Goal: Transaction & Acquisition: Purchase product/service

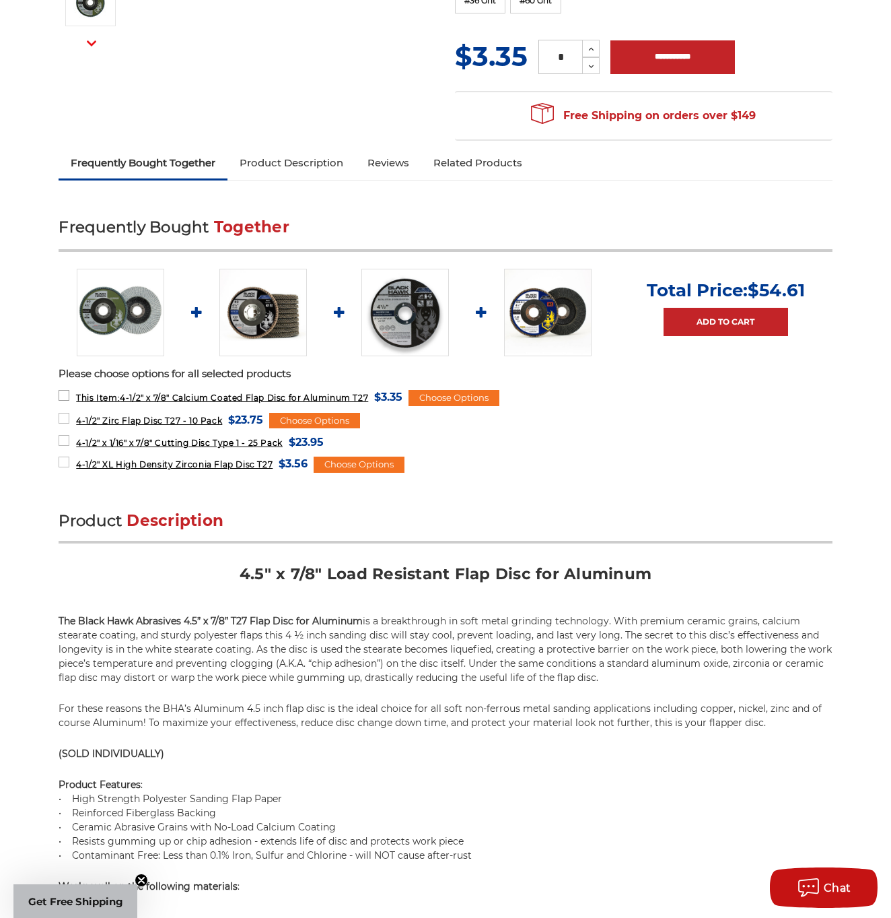
scroll to position [393, 0]
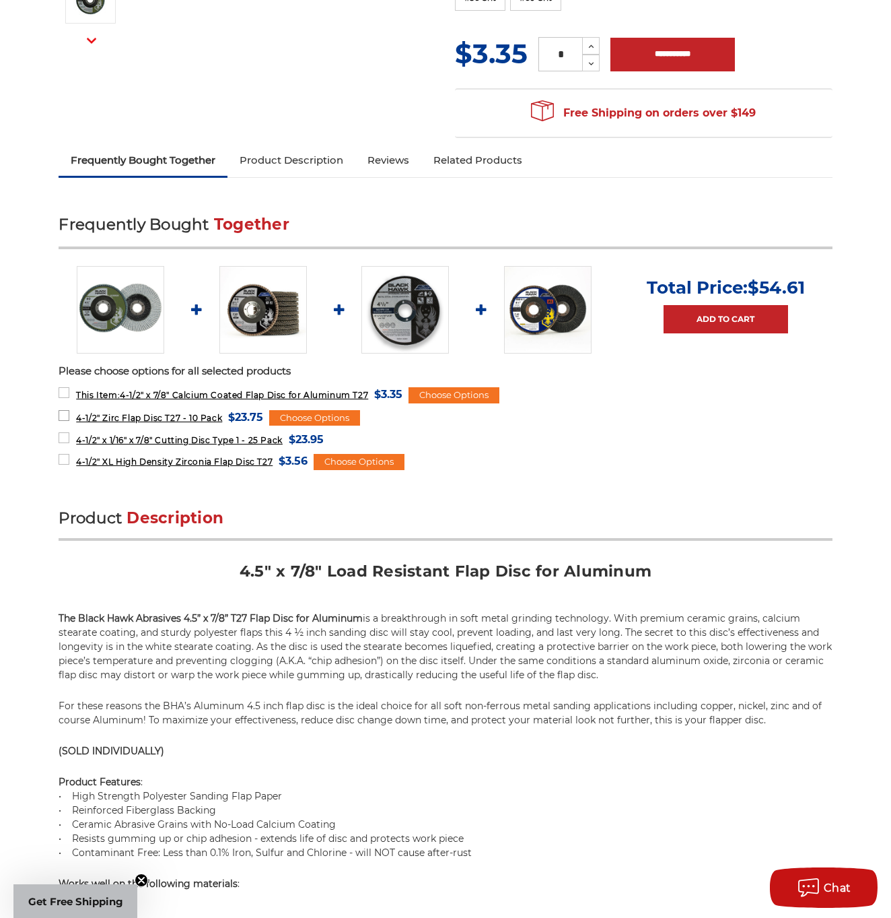
click at [67, 413] on label "4-1/2" Zirc Flap Disc T27 - 10 Pack MSRP: Was: Now: $23.75 (You save )" at bounding box center [161, 417] width 205 height 18
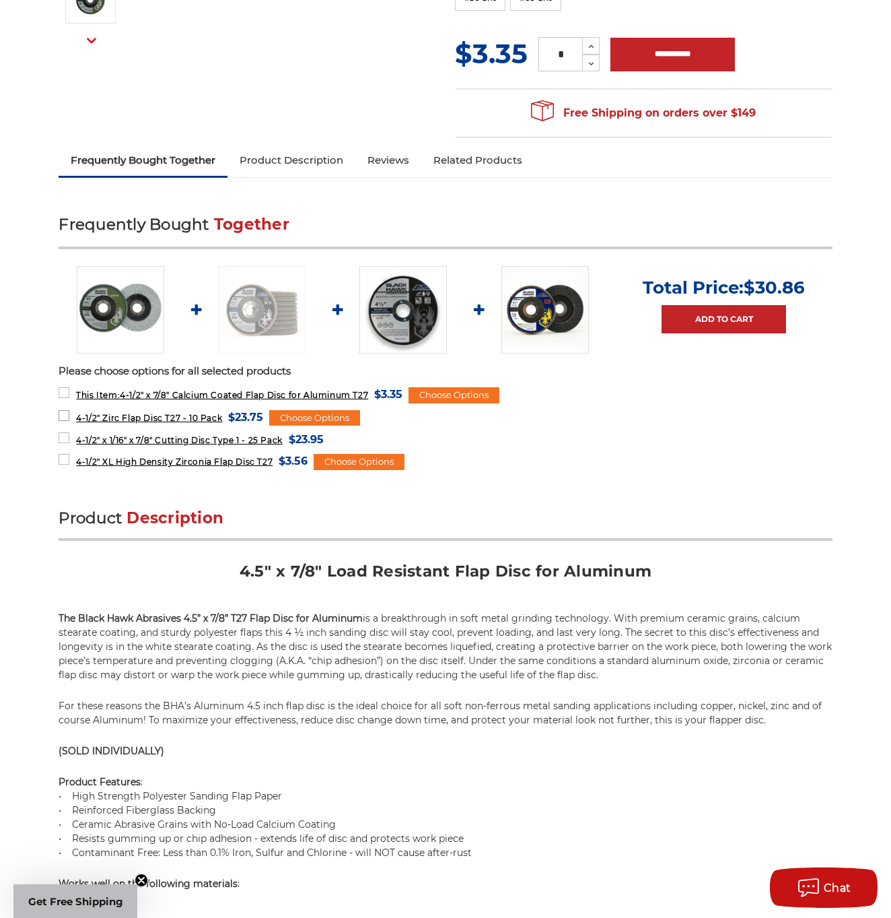
scroll to position [393, 1]
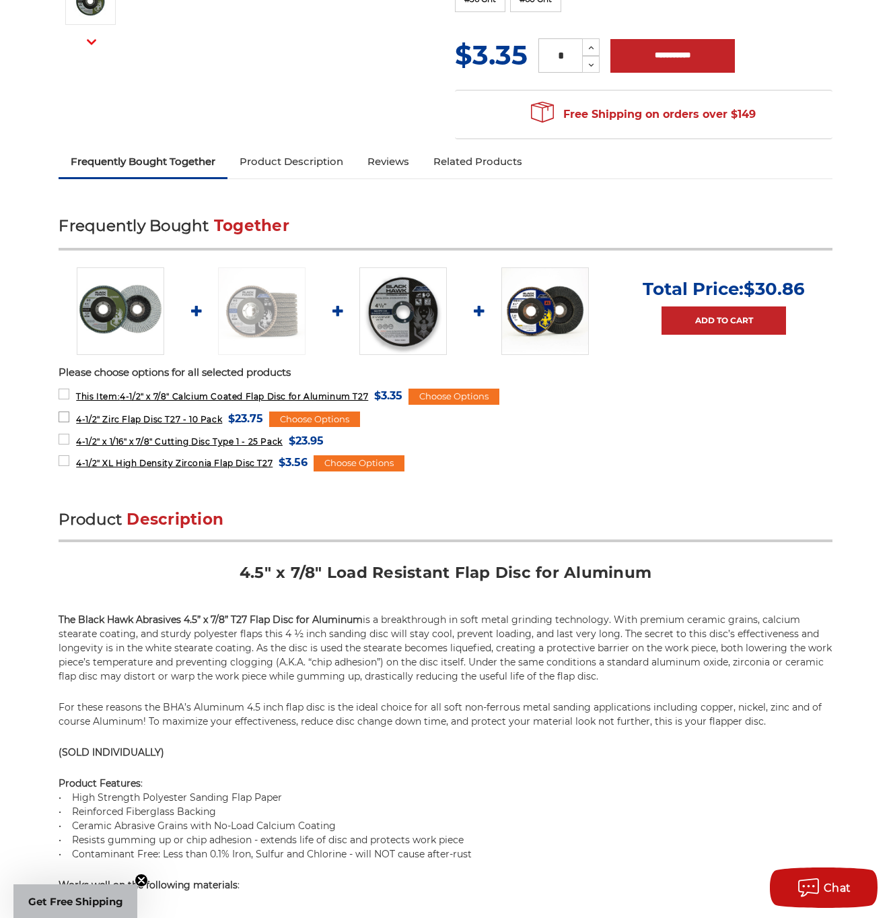
click at [67, 413] on label "4-1/2" Zirc Flap Disc T27 - 10 Pack MSRP: Was: Now: $23.75 (You save )" at bounding box center [161, 418] width 205 height 18
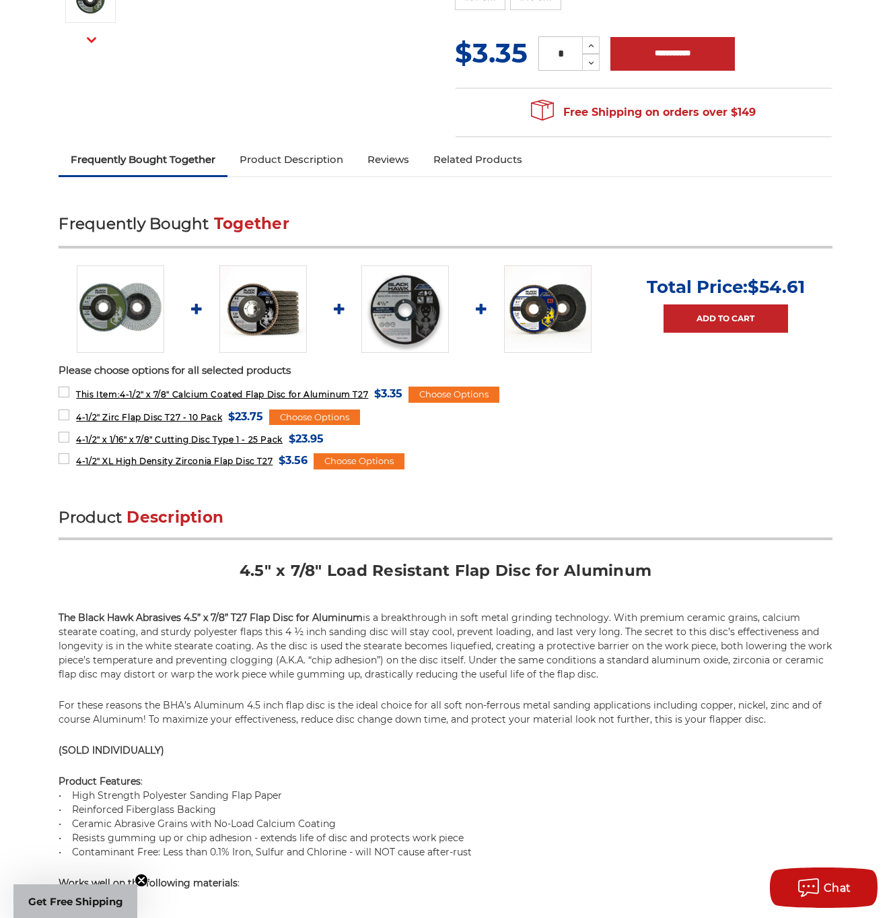
scroll to position [393, 0]
click at [69, 394] on label "This Item: 4-1/2" x 7/8" Calcium Coated Flap Disc for Aluminum T27 MSRP: Was: N…" at bounding box center [231, 393] width 344 height 18
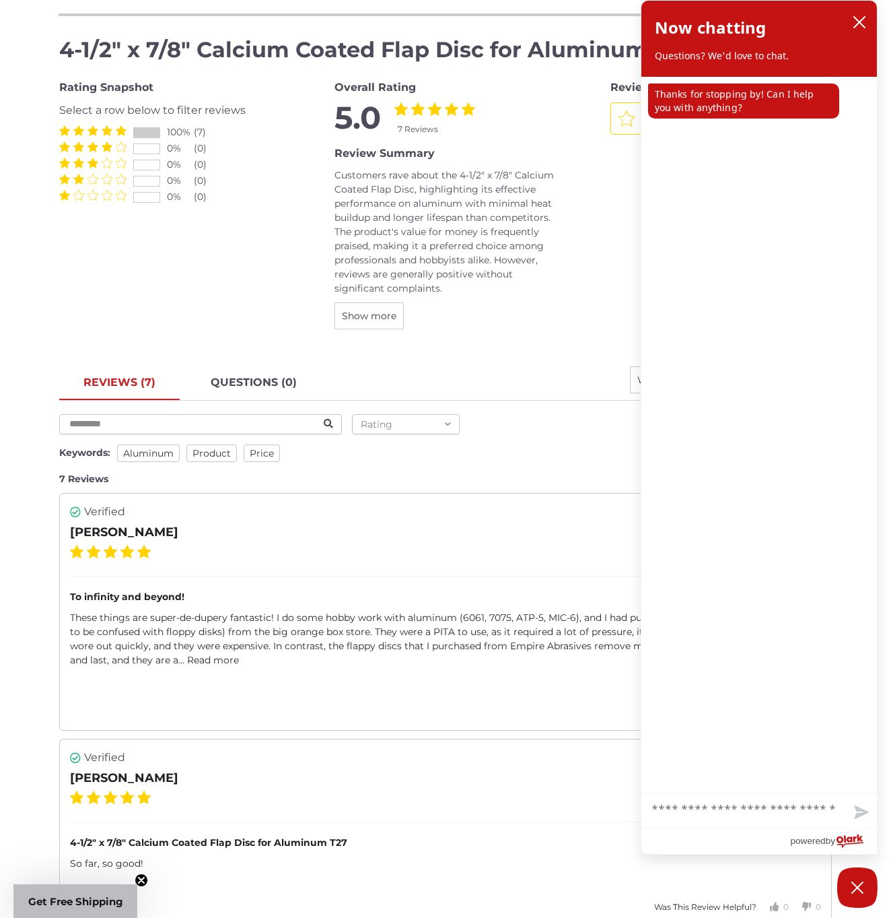
scroll to position [1843, 0]
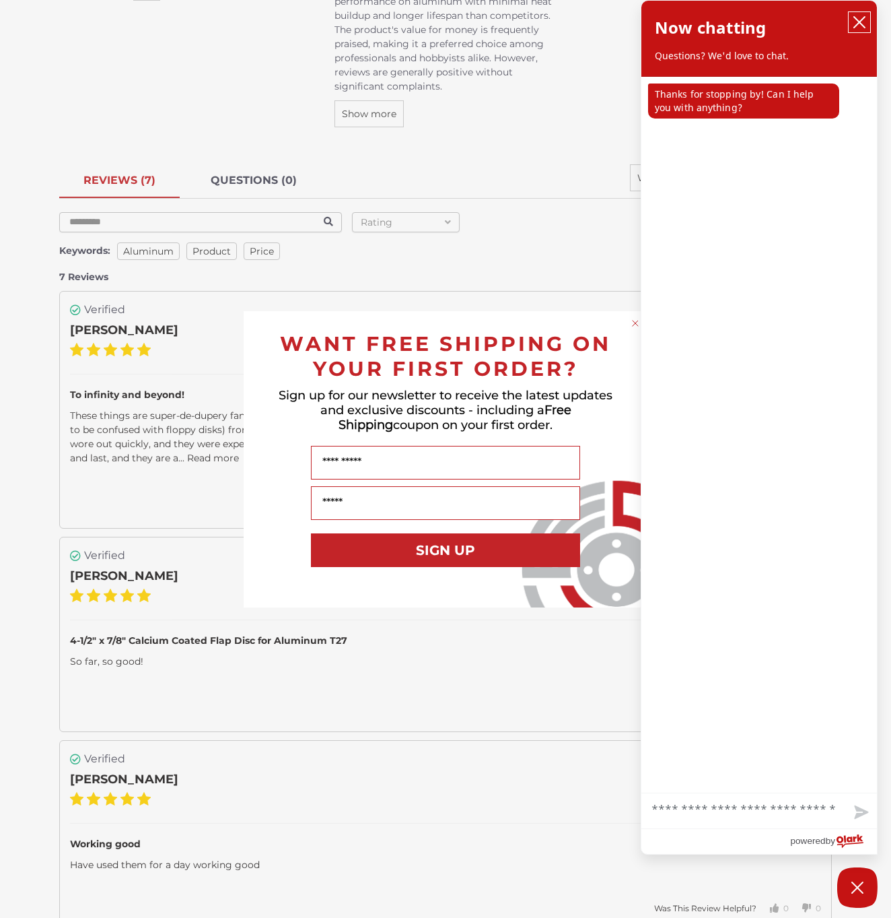
click at [859, 22] on icon "close chatbox" at bounding box center [859, 22] width 11 height 11
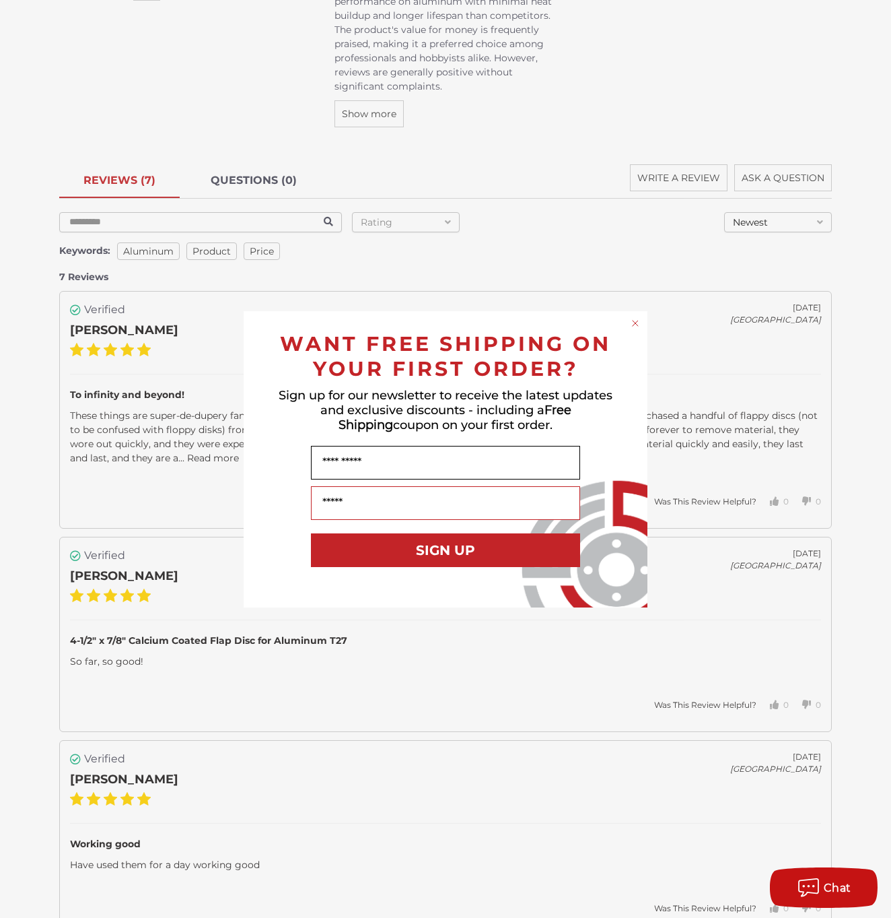
click at [364, 458] on input "Name" at bounding box center [445, 463] width 269 height 34
type input "*****"
type input "**********"
click at [471, 549] on button "SIGN UP" at bounding box center [445, 550] width 269 height 34
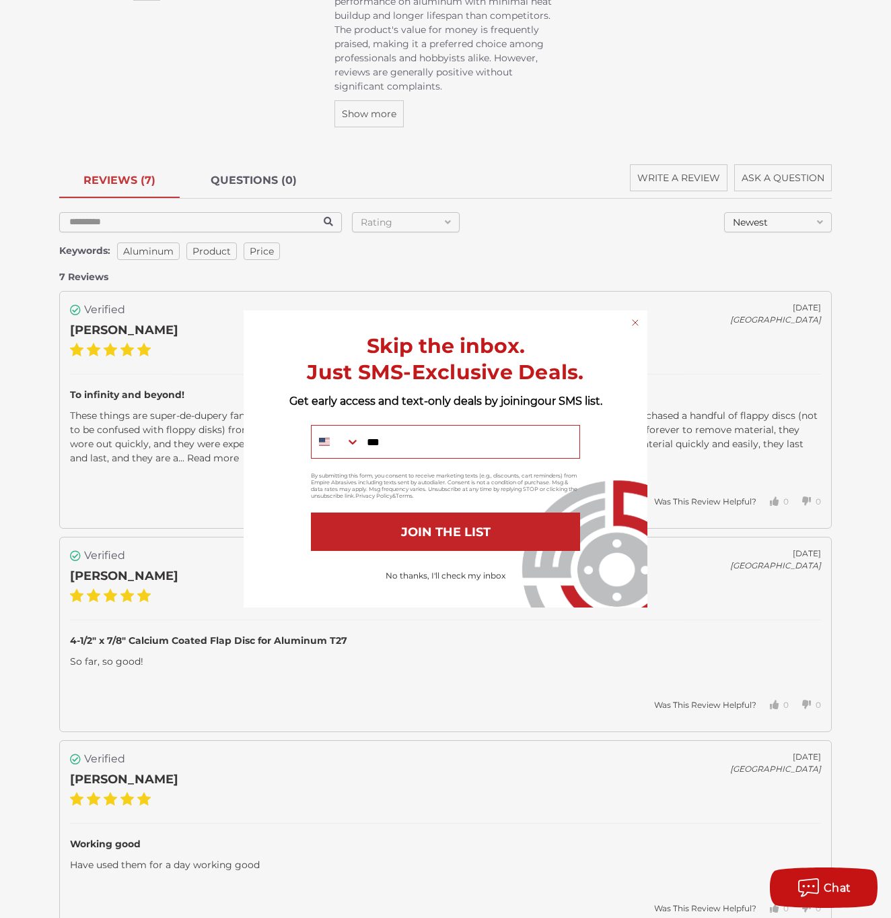
type input "**********"
click at [419, 522] on button "JOIN THE LIST" at bounding box center [445, 531] width 269 height 38
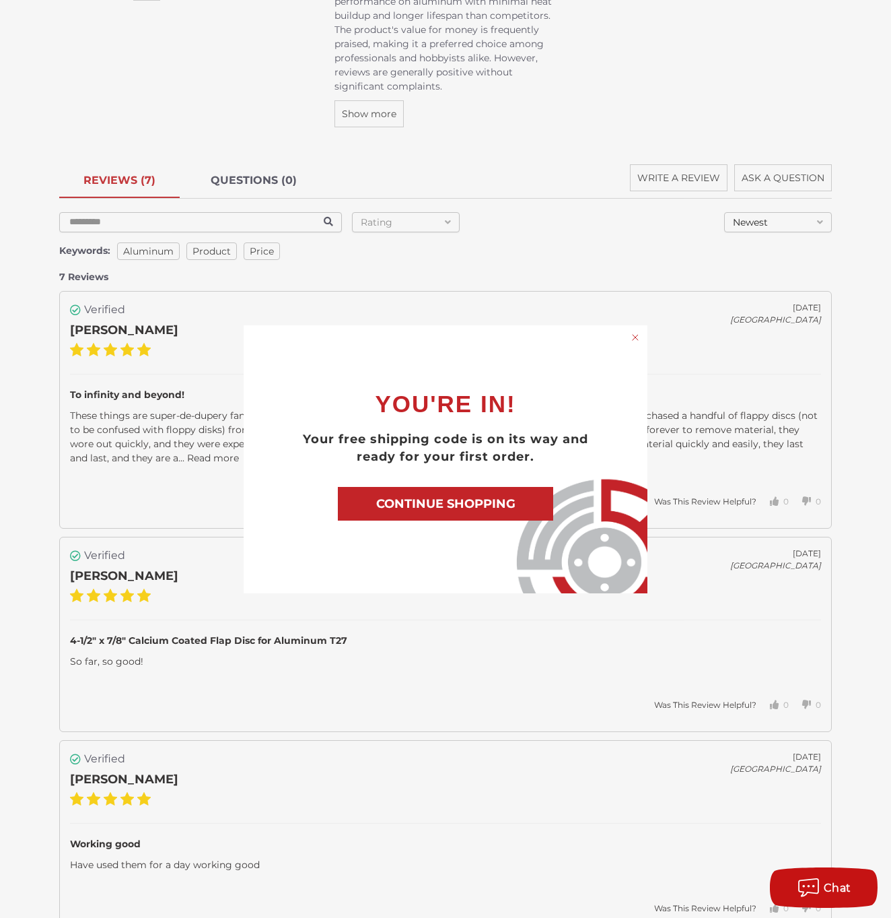
click at [438, 500] on button "CONTINUE SHOPPING" at bounding box center [445, 504] width 215 height 34
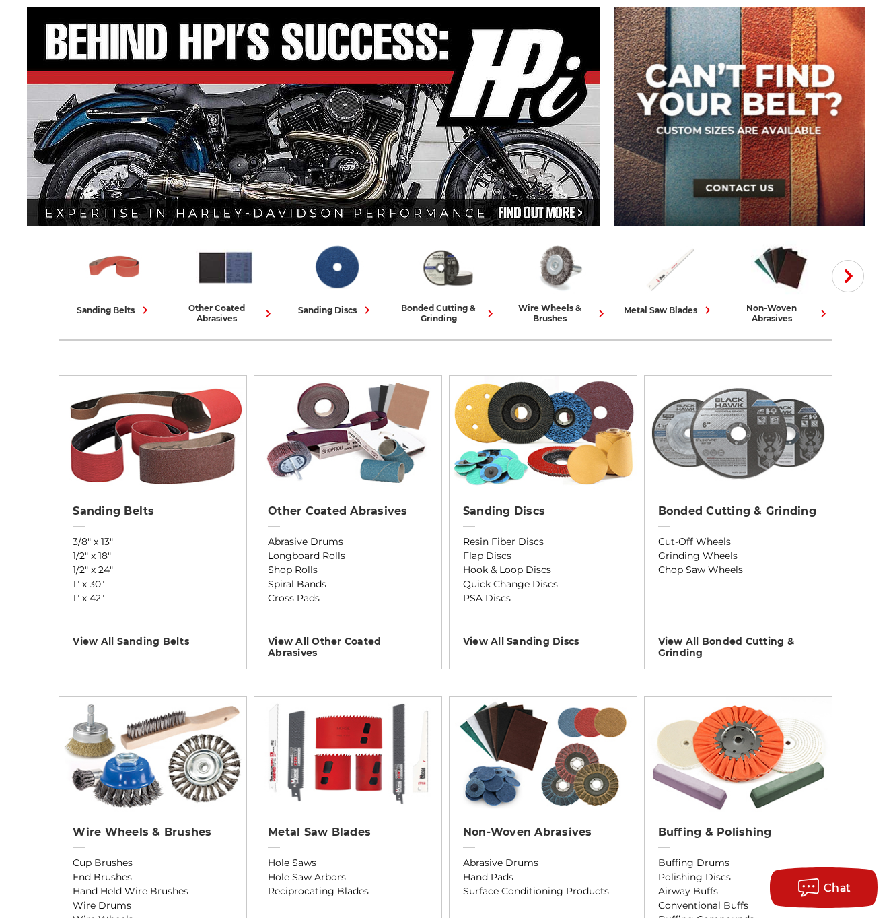
scroll to position [153, 0]
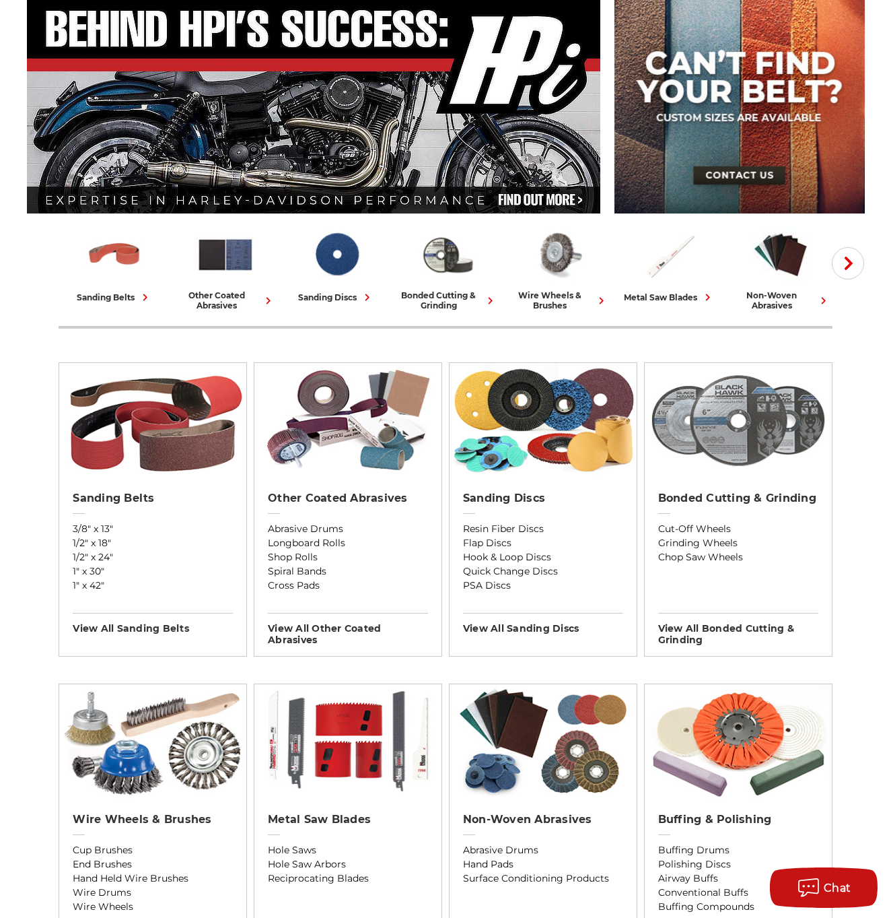
click at [763, 460] on img at bounding box center [738, 420] width 187 height 114
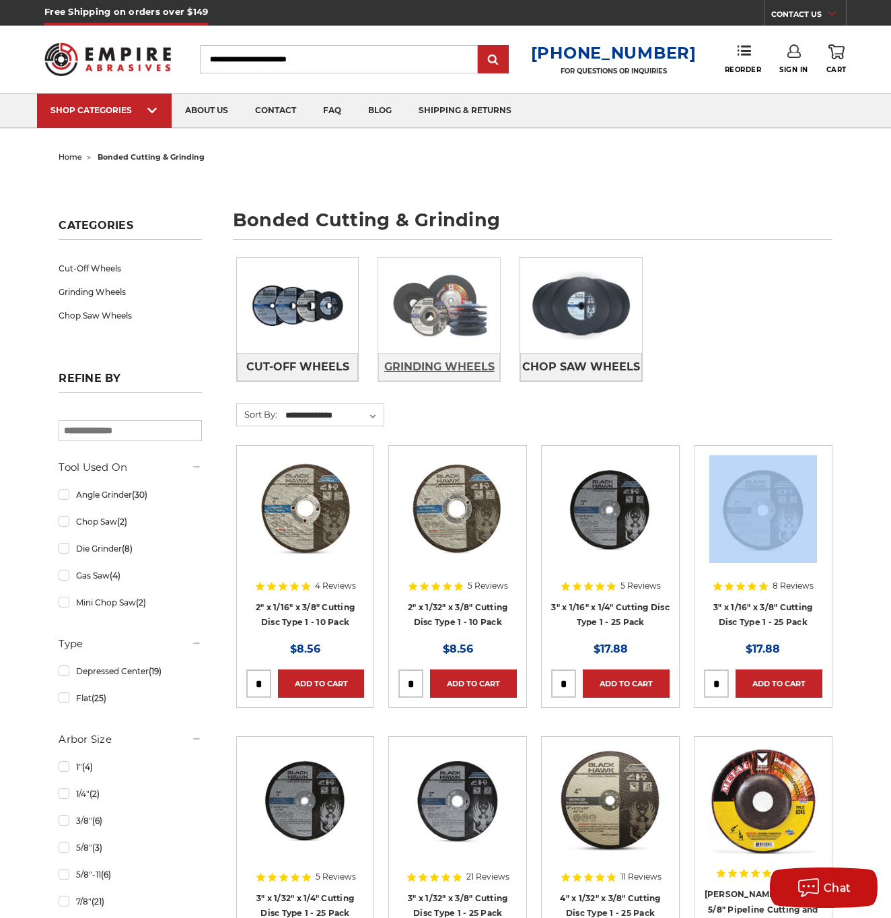
click at [425, 359] on span "Grinding Wheels" at bounding box center [439, 366] width 110 height 23
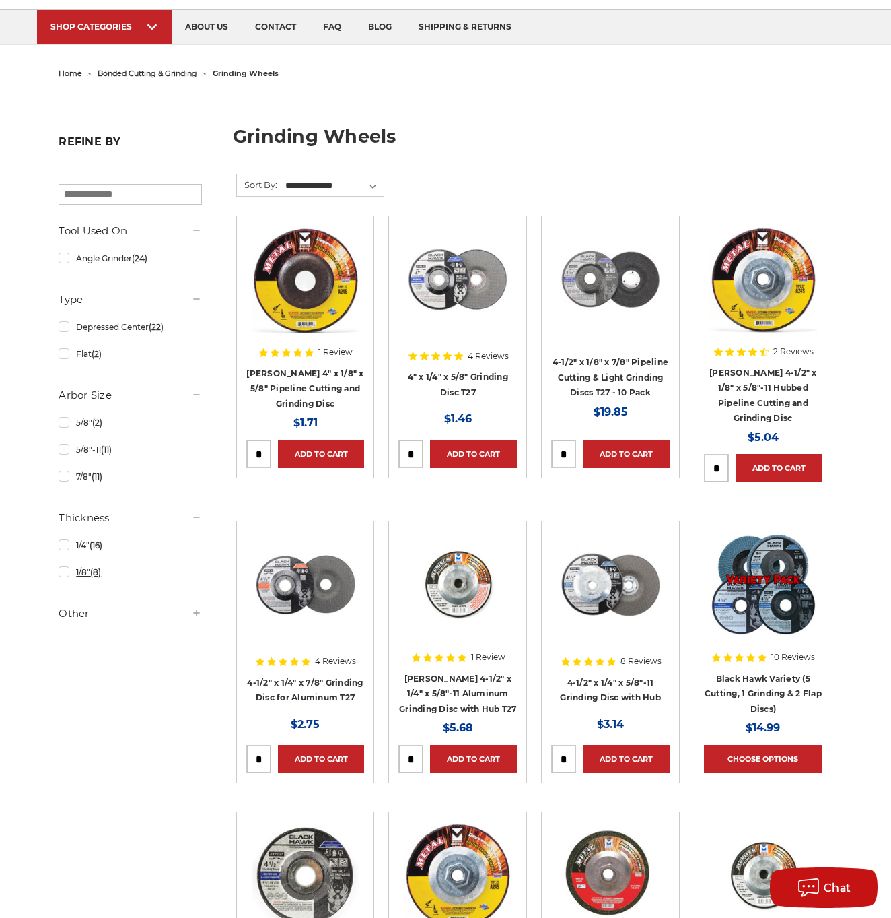
scroll to position [83, 0]
click at [316, 677] on link "4-1/2" x 1/4" x 7/8" Grinding Disc for Aluminum T27" at bounding box center [305, 690] width 116 height 26
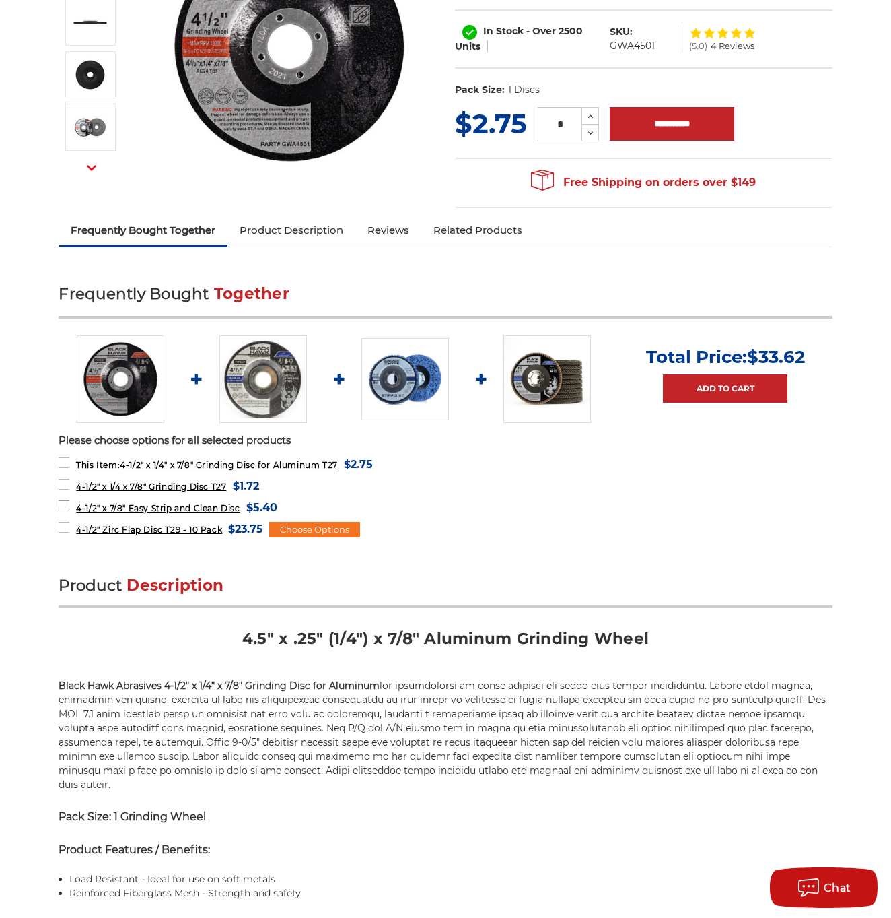
scroll to position [265, 0]
click at [274, 372] on img at bounding box center [263, 379] width 88 height 88
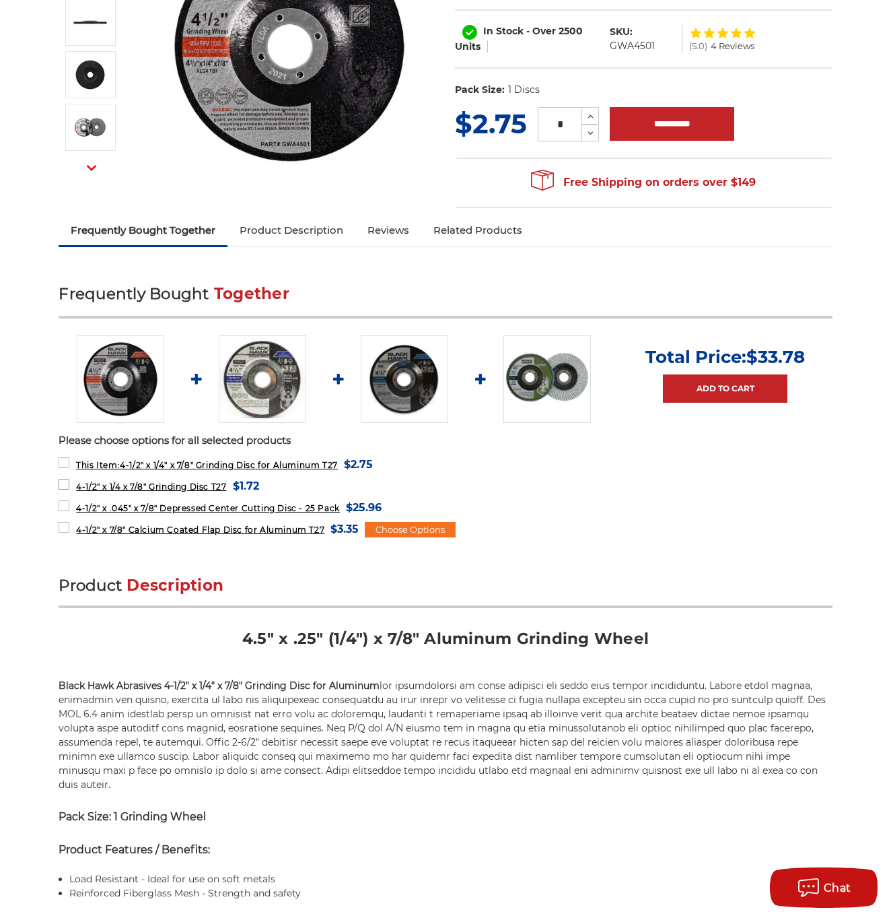
click at [71, 483] on label "4-1/2" x 1/4 x 7/8" Grinding Disc T27 MSRP: Was: Now: $1.72 (You save )" at bounding box center [159, 486] width 200 height 18
click at [65, 498] on label "4-1/2" x .045" x 7/8" Depressed Center Cutting Disc - 25 Pack MSRP: Was: Now: $…" at bounding box center [220, 507] width 323 height 18
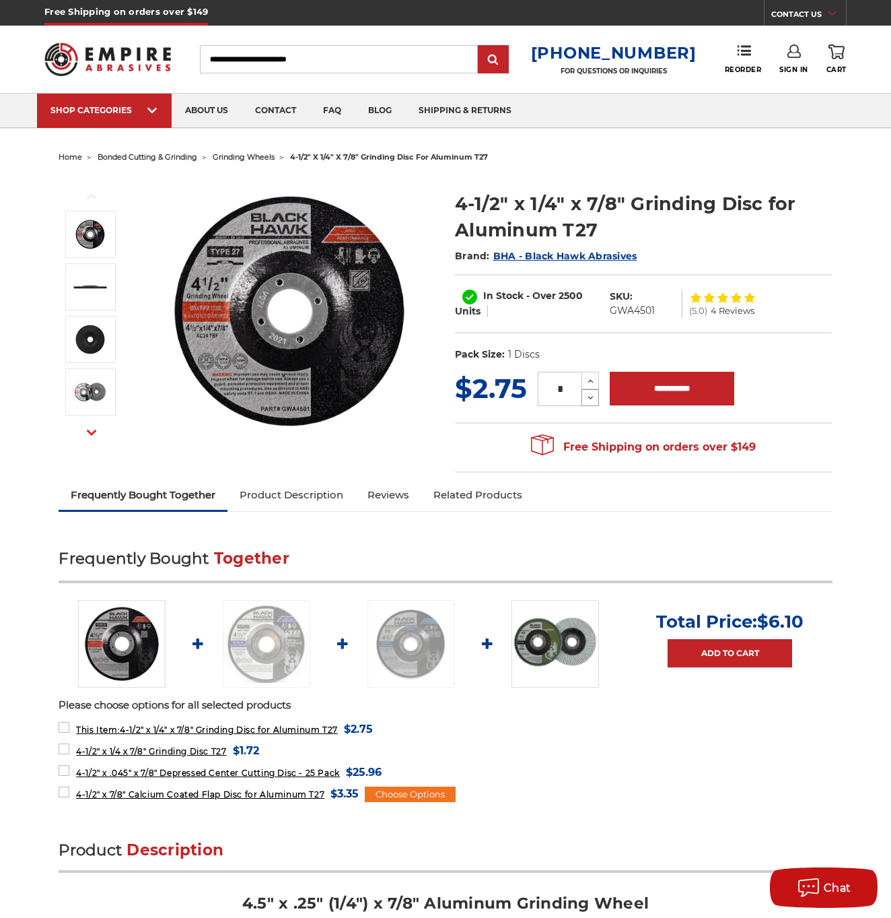
click at [595, 398] on icon at bounding box center [591, 398] width 10 height 12
click at [594, 397] on icon at bounding box center [591, 398] width 10 height 12
click at [593, 397] on use at bounding box center [590, 398] width 5 height 3
click at [592, 396] on icon at bounding box center [591, 398] width 10 height 12
click at [590, 395] on icon at bounding box center [591, 398] width 10 height 12
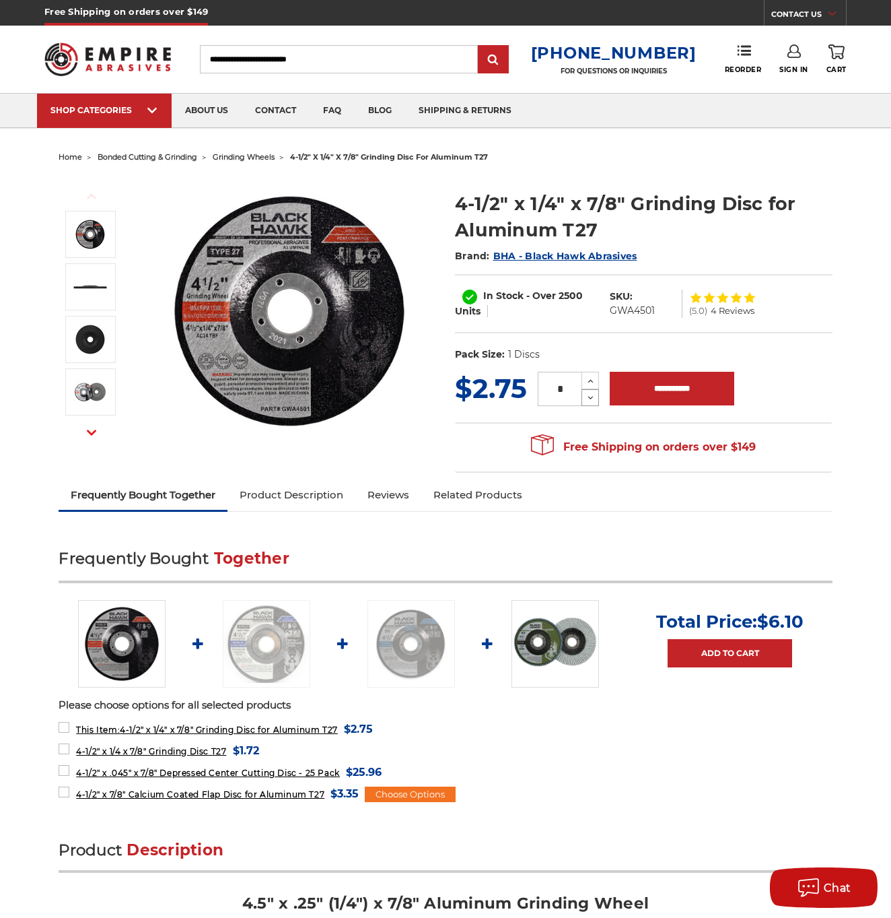
click at [590, 395] on icon at bounding box center [591, 398] width 10 height 12
click at [556, 382] on input "*" at bounding box center [560, 389] width 44 height 34
click at [66, 790] on label "4-1/2" x 7/8" Calcium Coated Flap Disc for Aluminum T27 MSRP: Was: Now: $3.35 (…" at bounding box center [209, 793] width 300 height 18
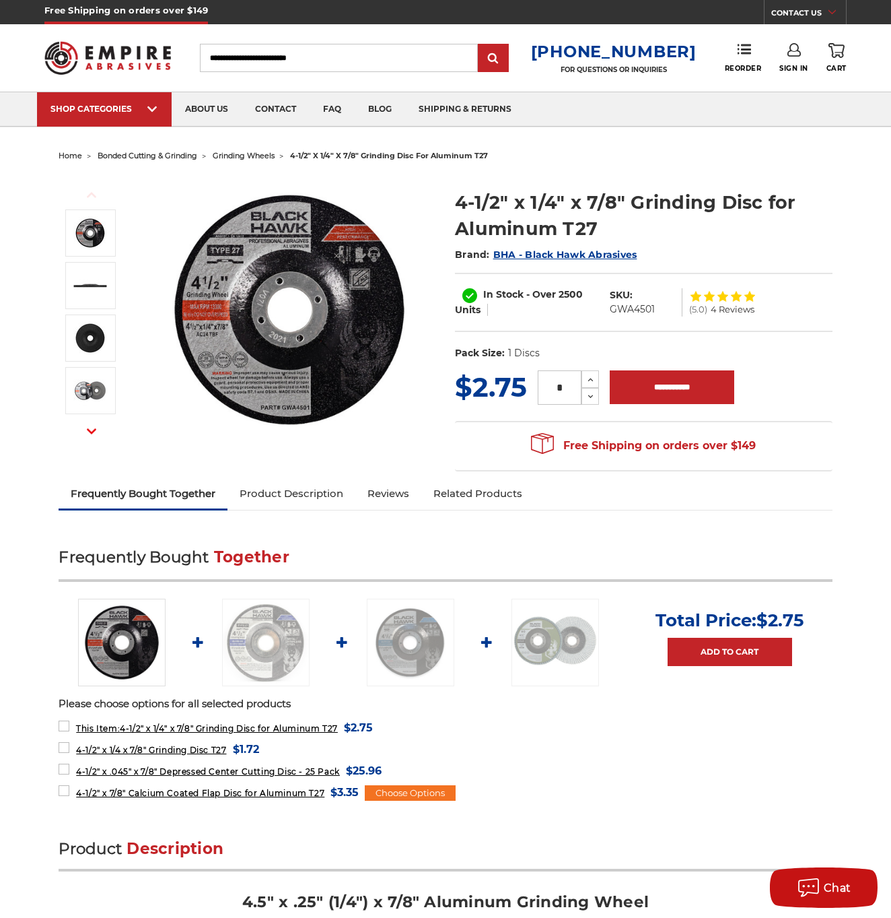
click at [565, 399] on input "*" at bounding box center [560, 387] width 44 height 34
click at [591, 395] on icon at bounding box center [591, 396] width 10 height 12
click at [592, 382] on icon at bounding box center [591, 380] width 10 height 12
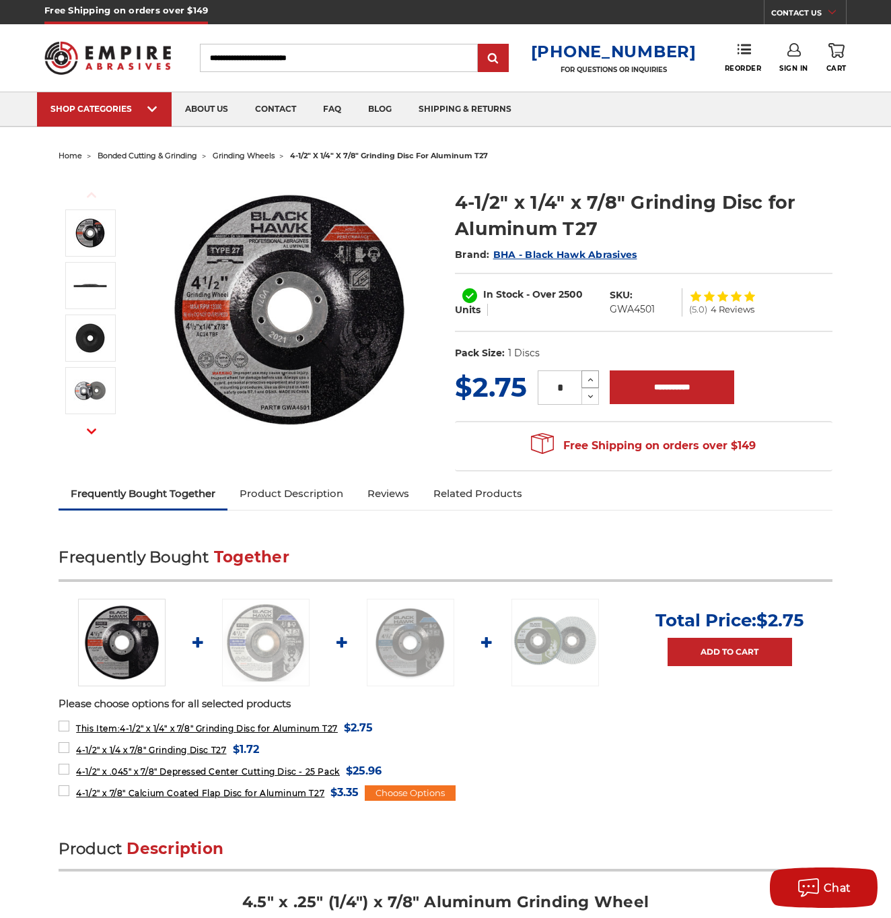
click at [592, 382] on icon at bounding box center [591, 380] width 10 height 12
type input "*"
click at [658, 387] on input "**********" at bounding box center [672, 387] width 125 height 34
type input "**********"
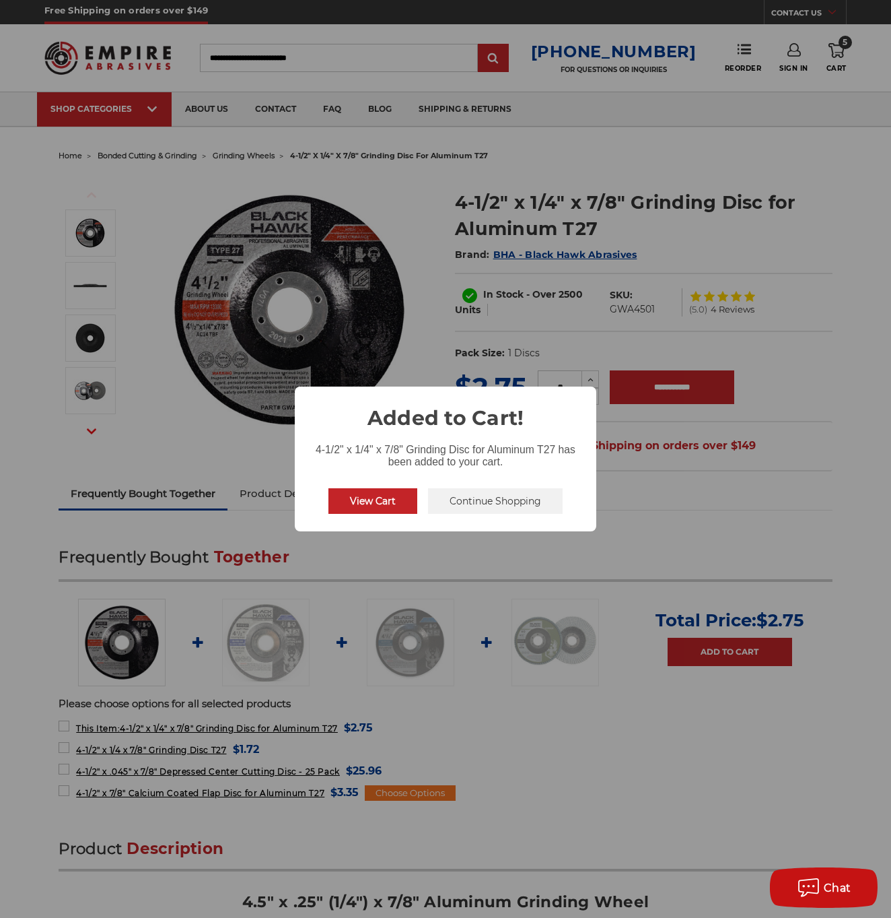
click at [500, 503] on button "Continue Shopping" at bounding box center [495, 501] width 135 height 26
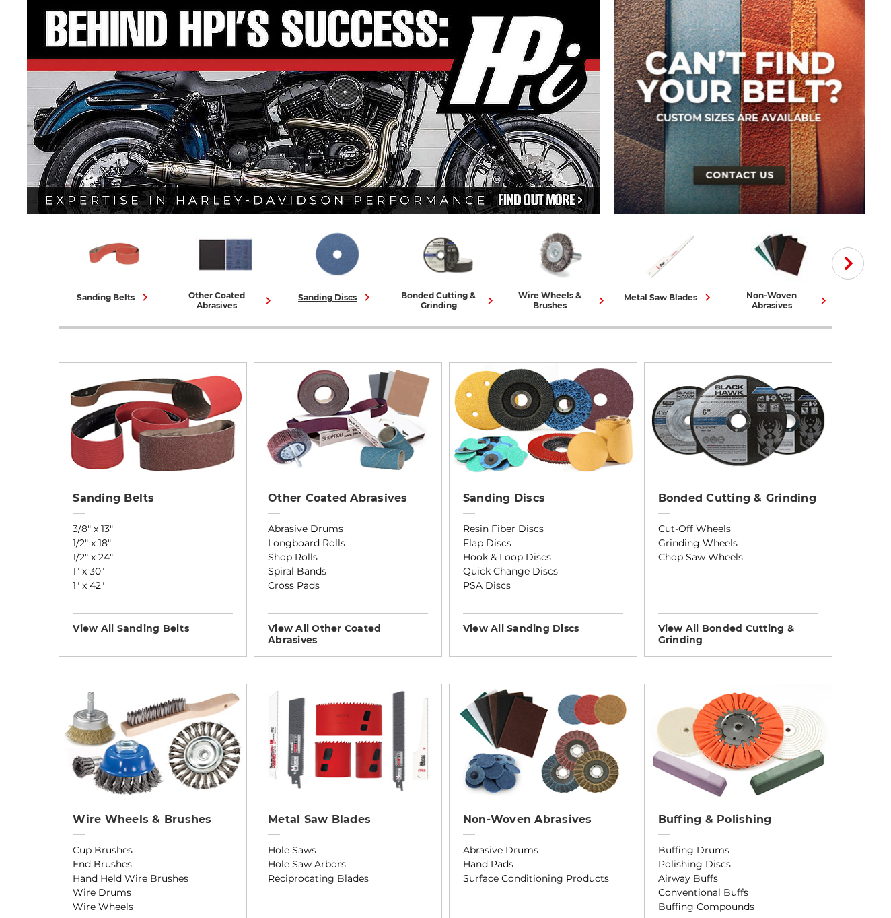
scroll to position [153, 0]
click at [335, 275] on img at bounding box center [336, 255] width 59 height 58
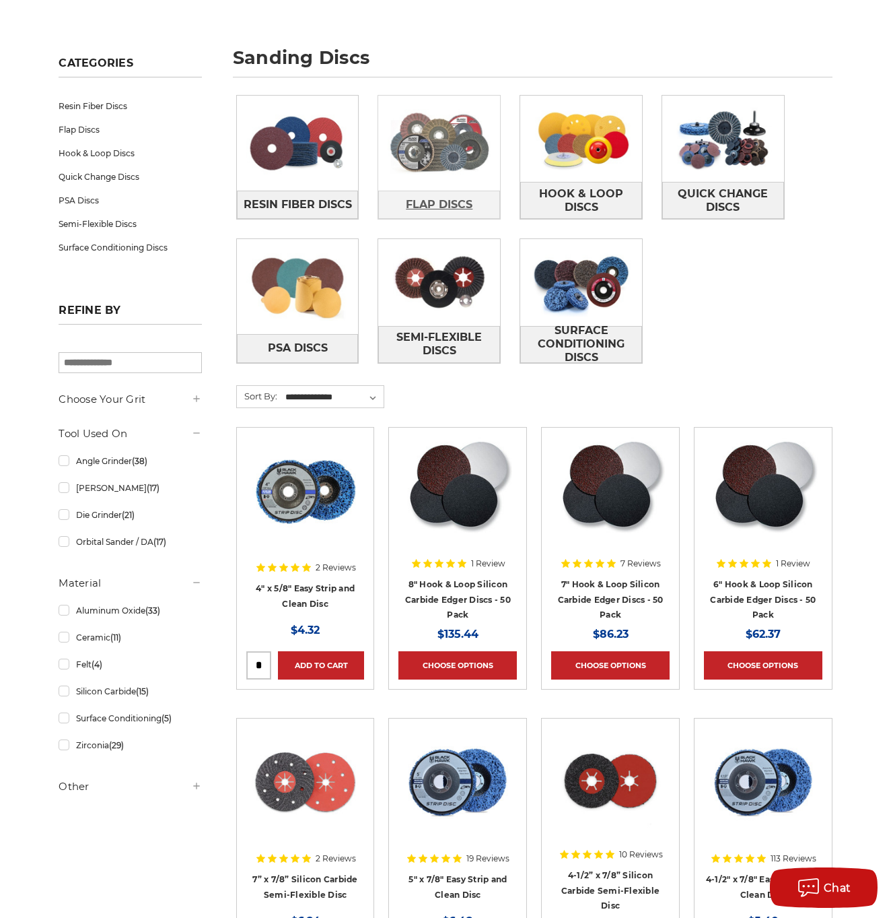
click at [452, 193] on span "Flap Discs" at bounding box center [439, 204] width 67 height 23
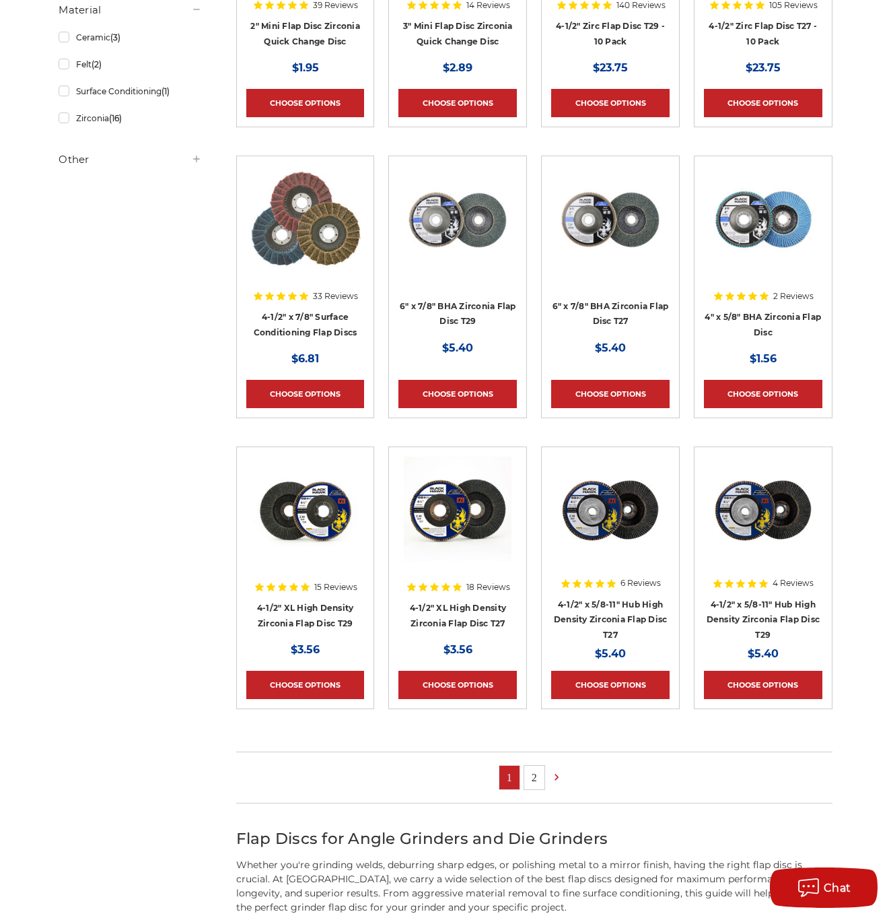
scroll to position [435, 0]
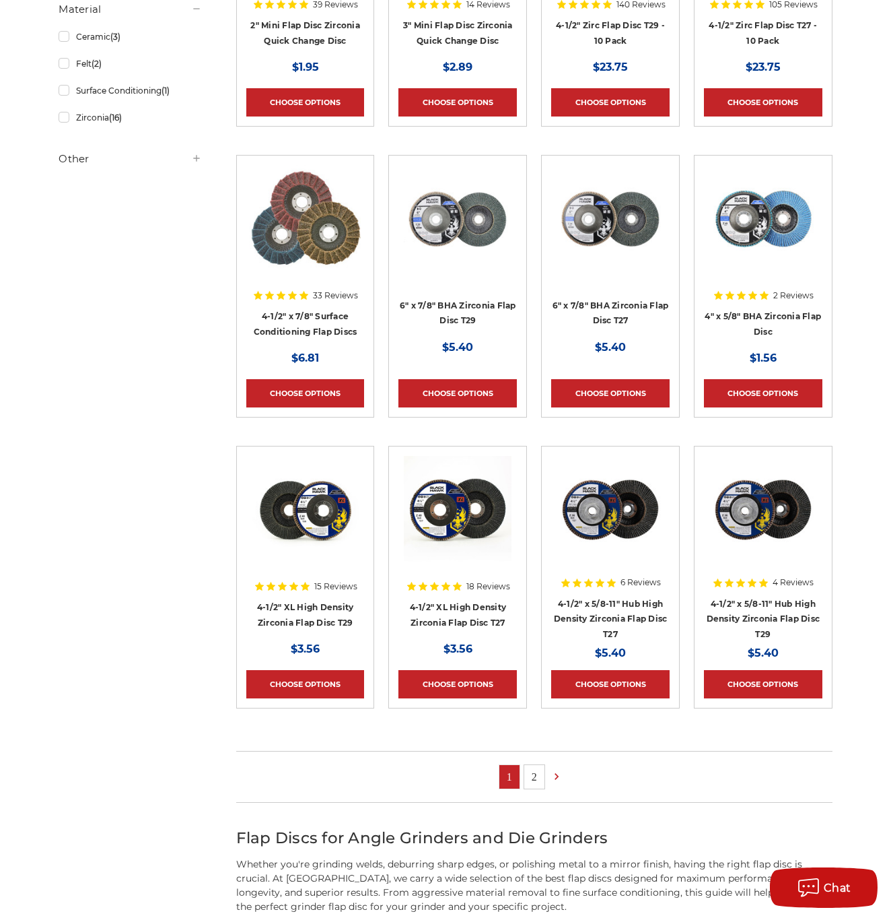
click at [533, 777] on link "2" at bounding box center [534, 777] width 20 height 24
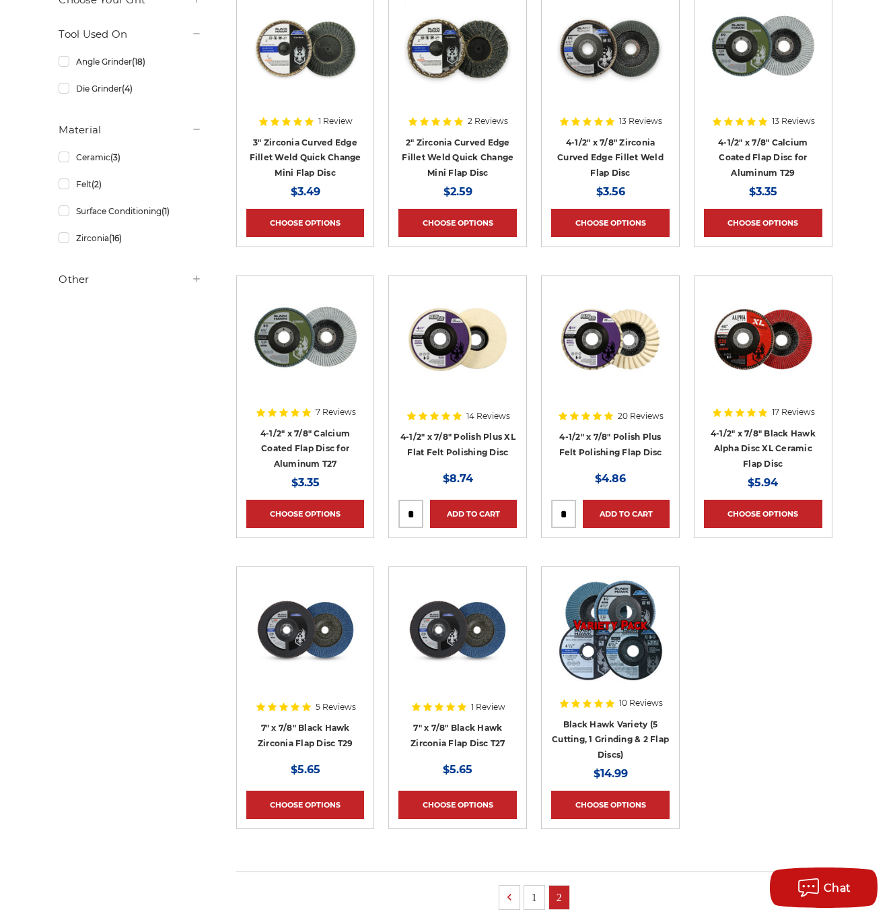
scroll to position [318, 0]
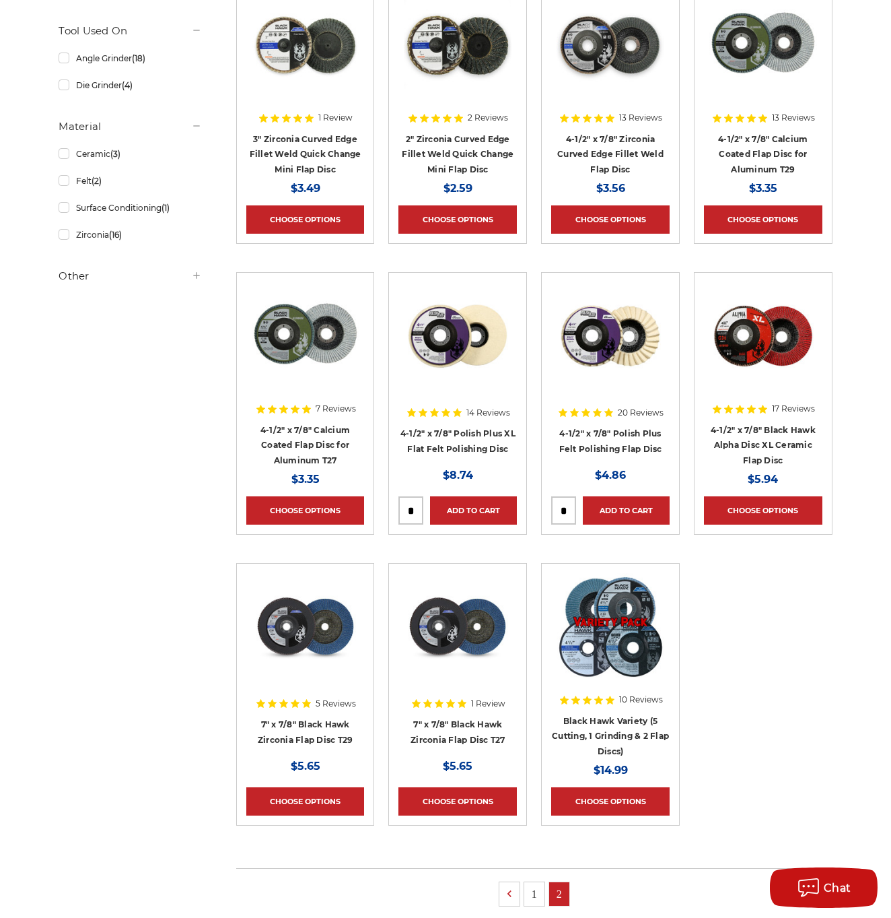
click at [318, 358] on img at bounding box center [306, 336] width 108 height 108
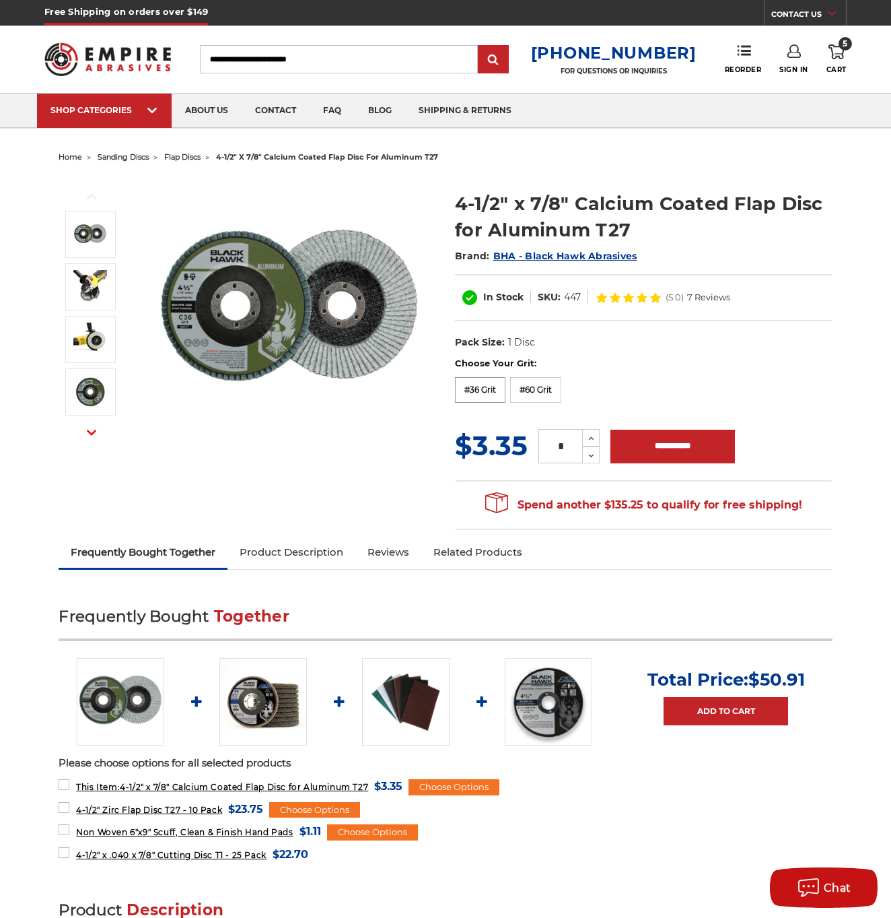
click at [498, 392] on label "#36 Grit" at bounding box center [480, 390] width 50 height 26
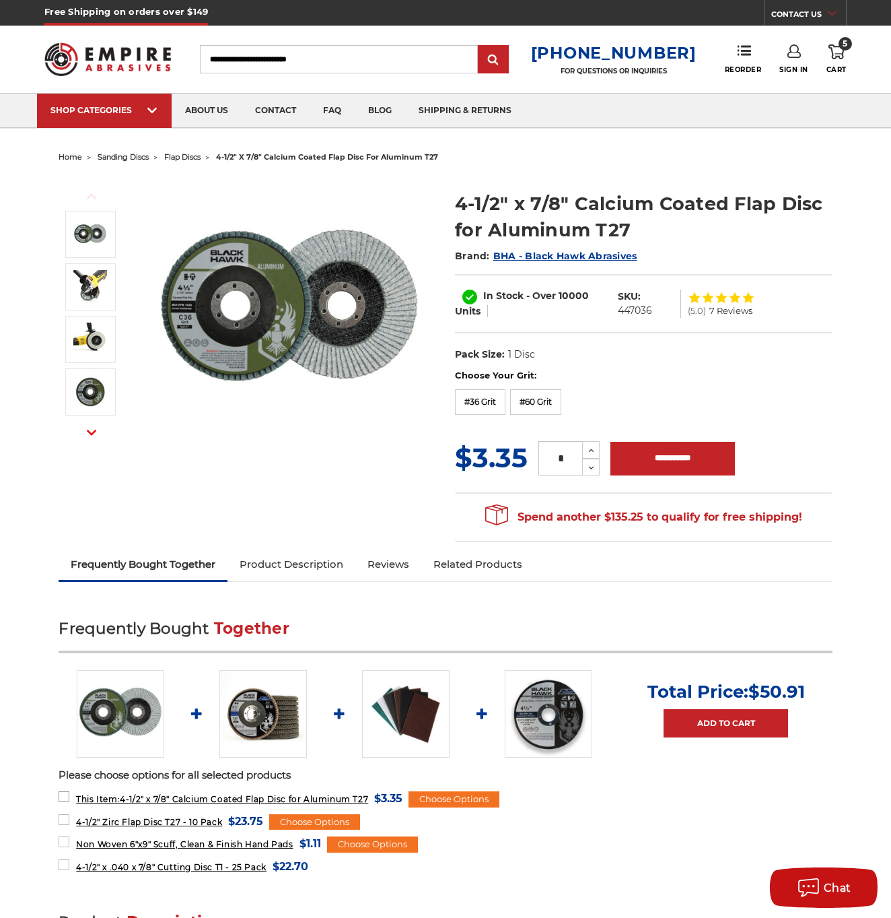
click at [67, 796] on label "This Item: 4-1/2" x 7/8" Calcium Coated Flap Disc for Aluminum T27 MSRP: Was: N…" at bounding box center [231, 798] width 344 height 18
drag, startPoint x: 68, startPoint y: 842, endPoint x: 59, endPoint y: 852, distance: 13.4
click at [68, 842] on label "Non Woven 6"x9" Scuff, Clean & Finish Hand Pads MSRP: Was: Now: $1.11 (You save…" at bounding box center [190, 843] width 262 height 18
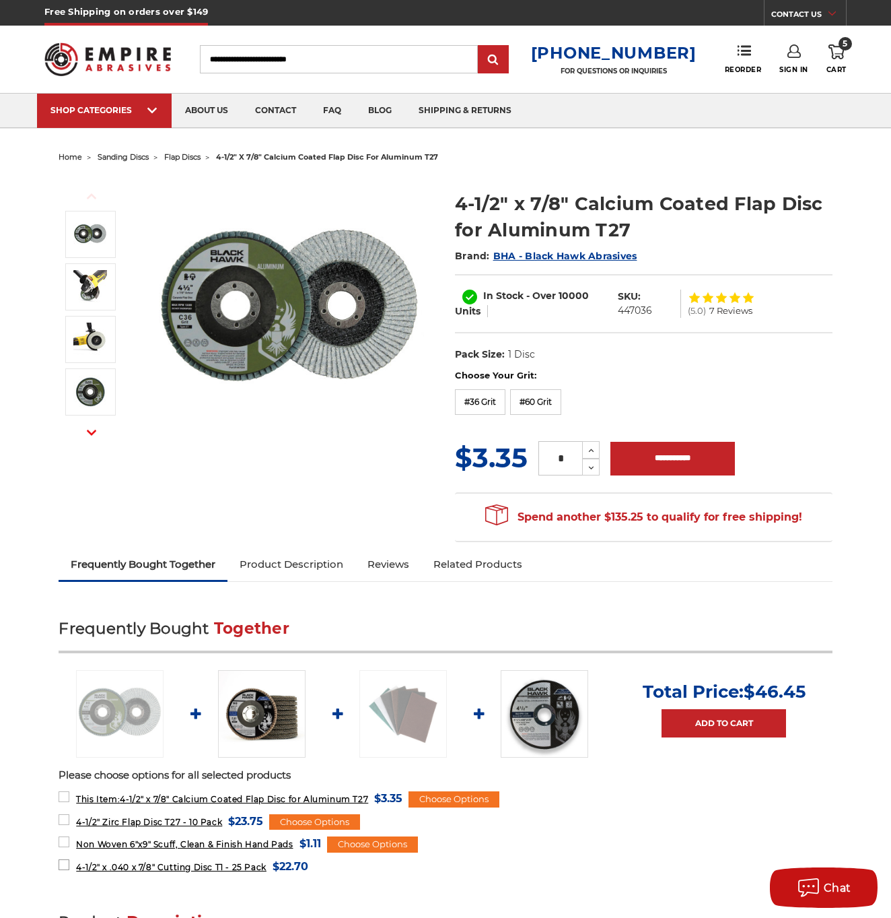
drag, startPoint x: 65, startPoint y: 859, endPoint x: 168, endPoint y: 858, distance: 103.0
click at [65, 859] on label "4-1/2" x .040 x 7/8" Cutting Disc T1 - 25 Pack MSRP: Was: Now: $22.70 (You save…" at bounding box center [184, 866] width 250 height 18
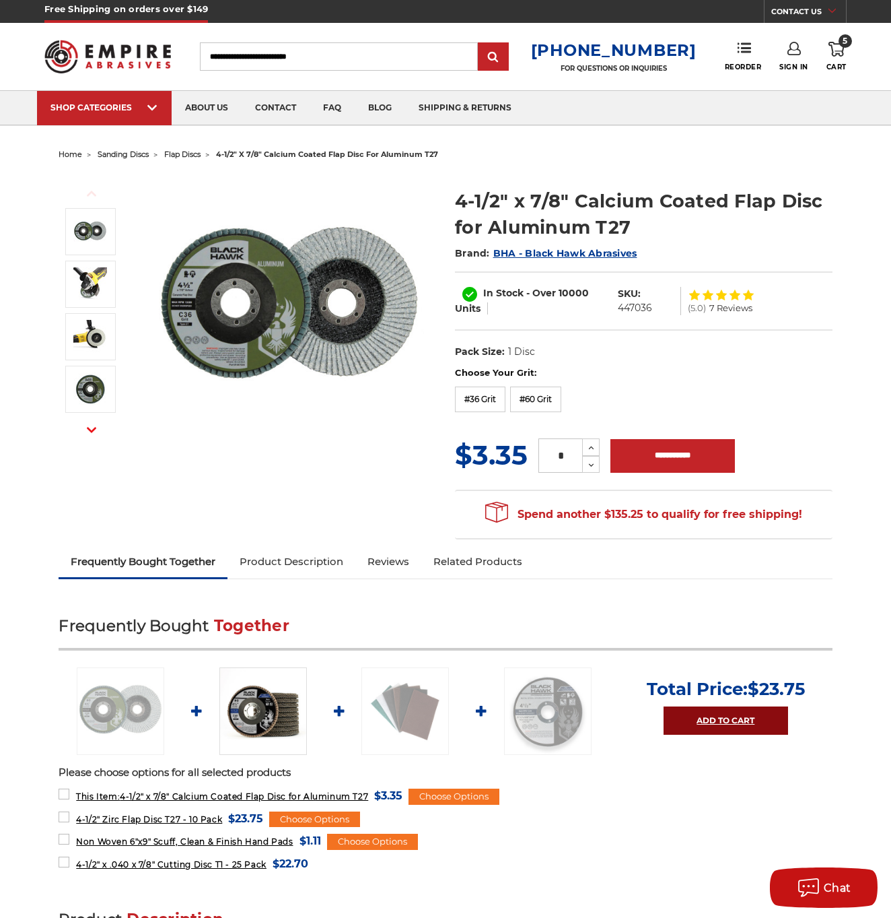
scroll to position [1, 0]
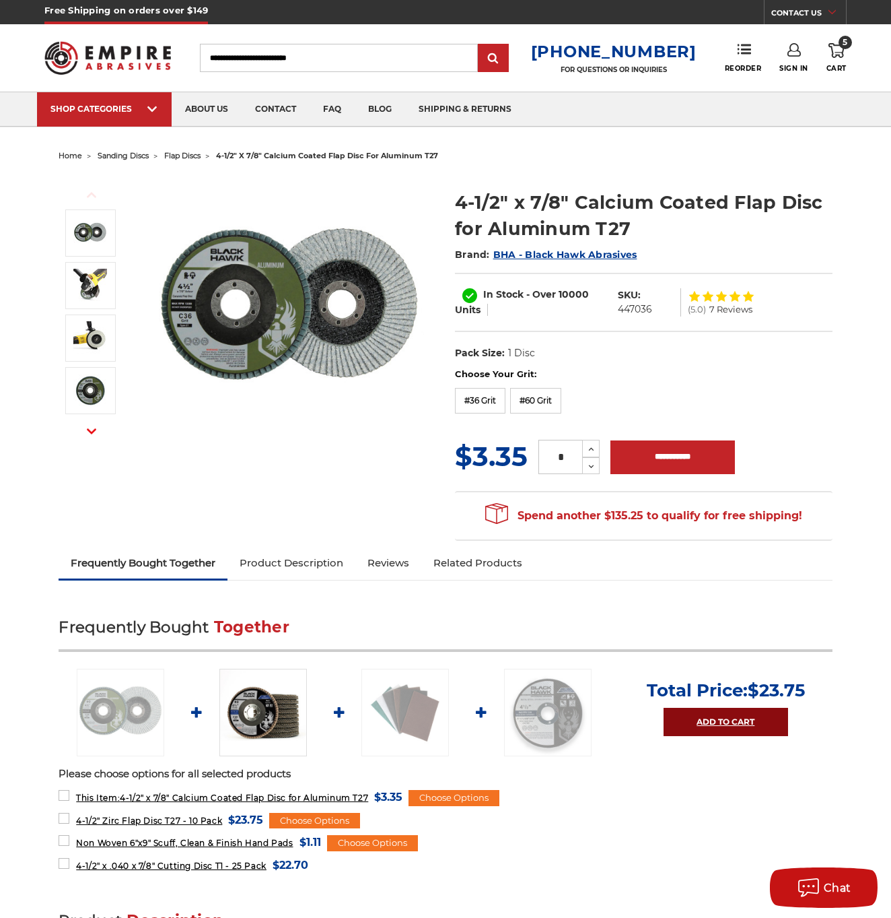
click at [717, 720] on link "Add to Cart" at bounding box center [726, 722] width 125 height 28
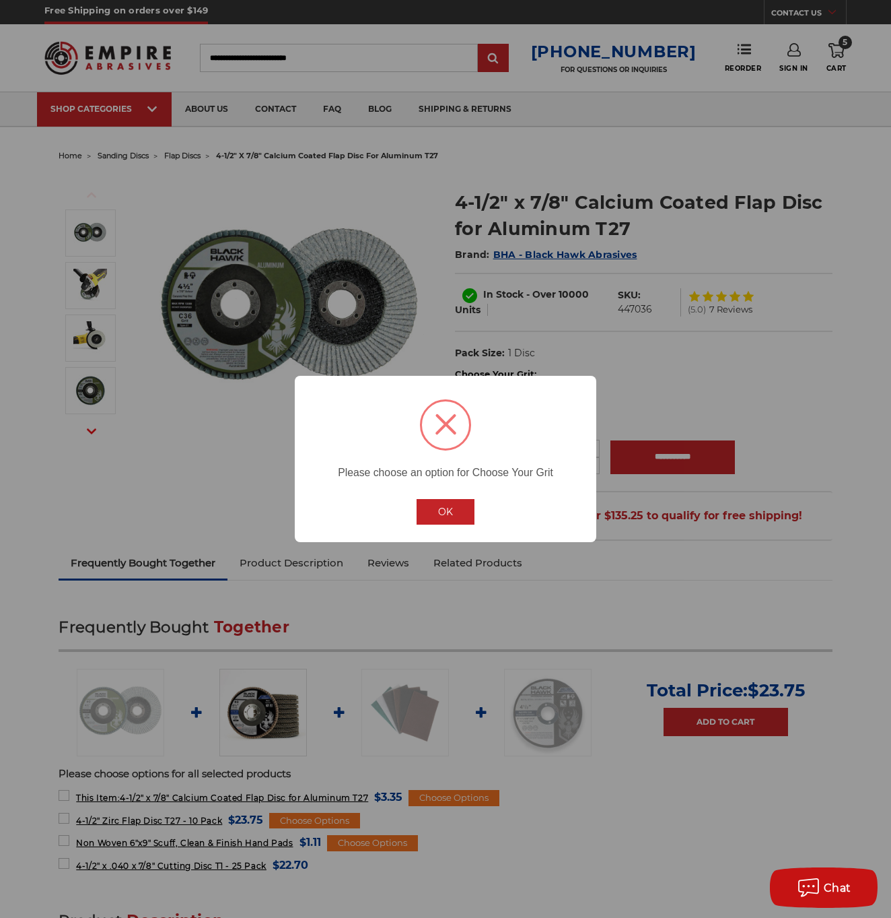
click at [448, 498] on div "OK No Cancel" at bounding box center [445, 511] width 69 height 36
click at [449, 510] on button "OK" at bounding box center [446, 512] width 58 height 26
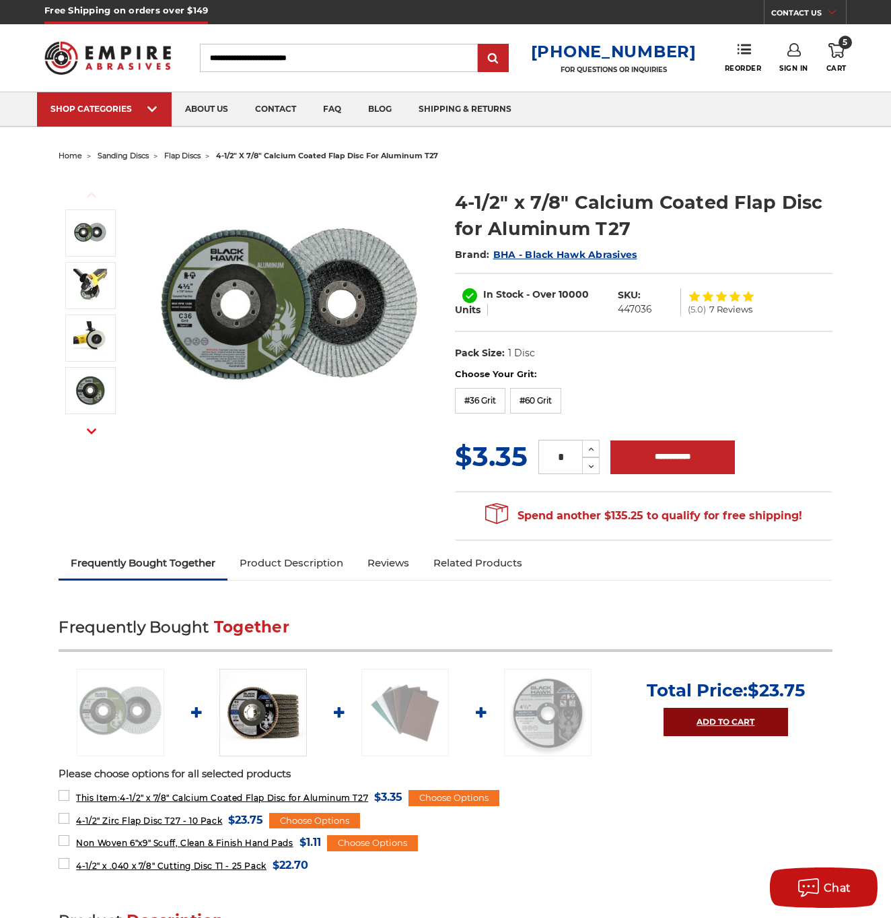
click at [736, 714] on link "Add to Cart" at bounding box center [726, 722] width 125 height 28
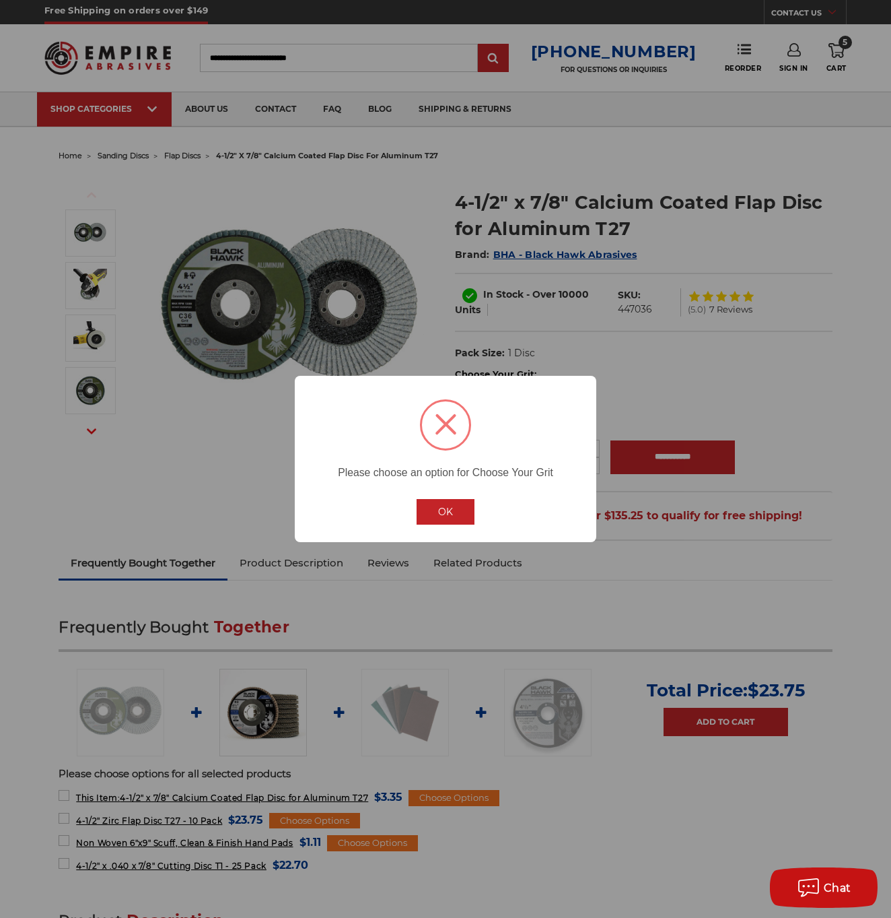
drag, startPoint x: 448, startPoint y: 508, endPoint x: 467, endPoint y: 490, distance: 25.7
click at [448, 508] on button "OK" at bounding box center [446, 512] width 58 height 26
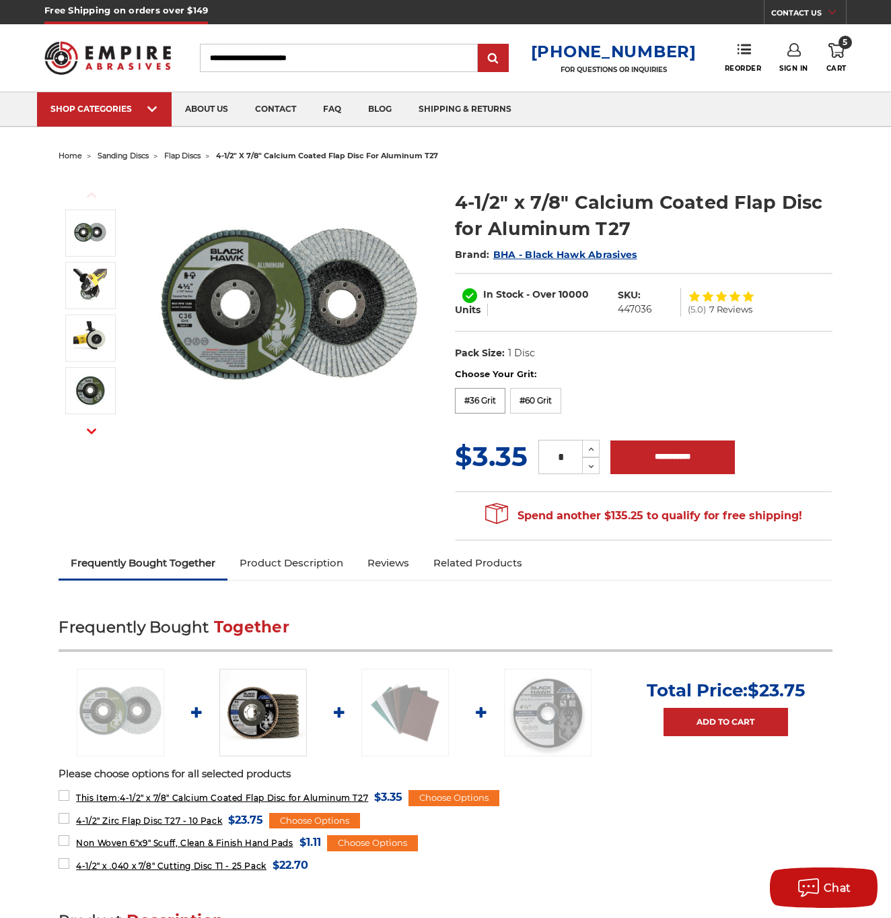
click at [493, 408] on label "#36 Grit" at bounding box center [480, 401] width 50 height 26
click at [346, 815] on div "Choose Options" at bounding box center [314, 821] width 91 height 16
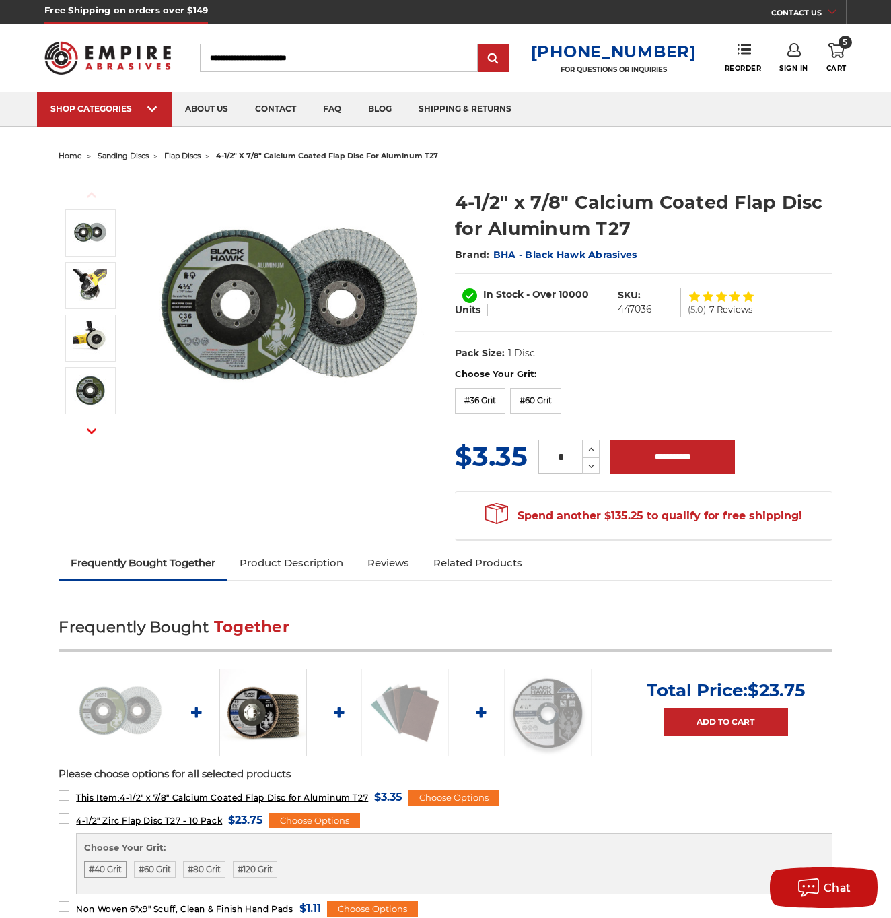
click at [105, 862] on label "#40 Grit" at bounding box center [105, 869] width 42 height 16
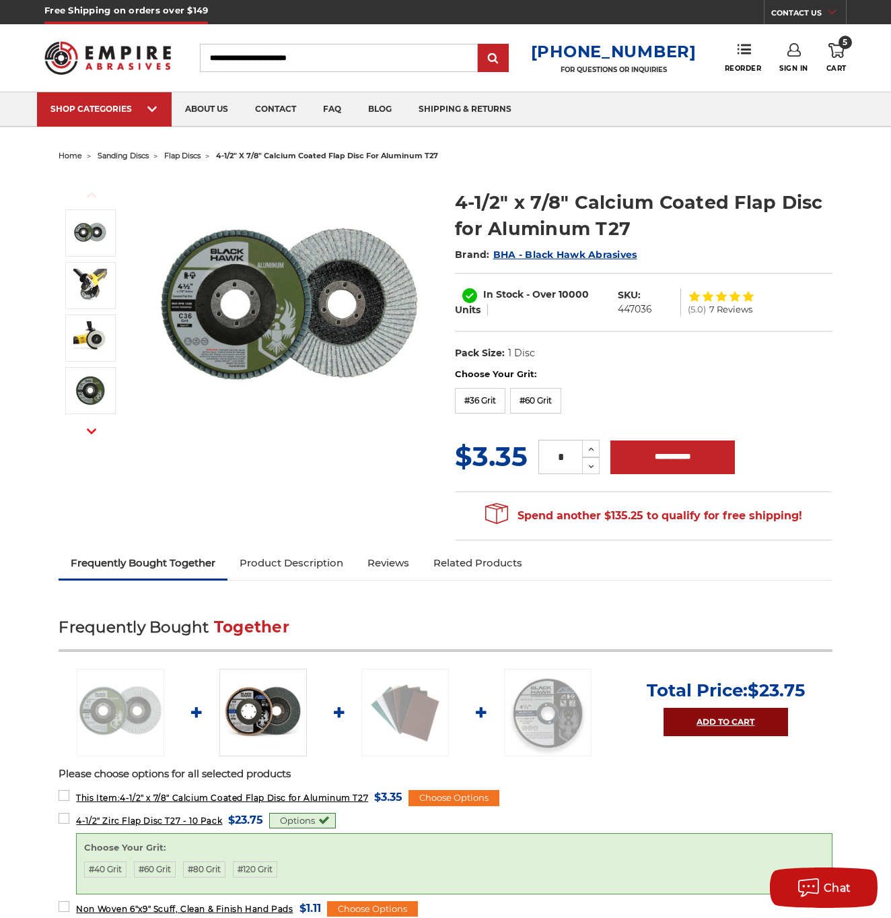
click at [728, 725] on link "Add to Cart" at bounding box center [726, 722] width 125 height 28
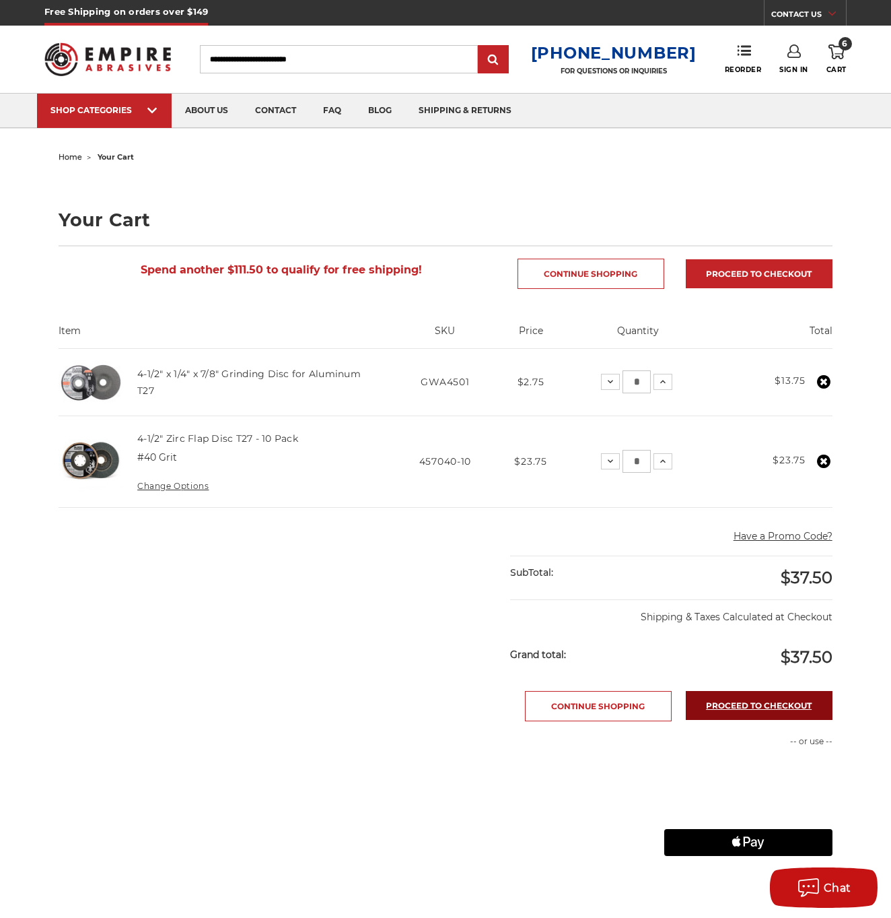
click at [721, 702] on link "Proceed to checkout" at bounding box center [759, 705] width 147 height 29
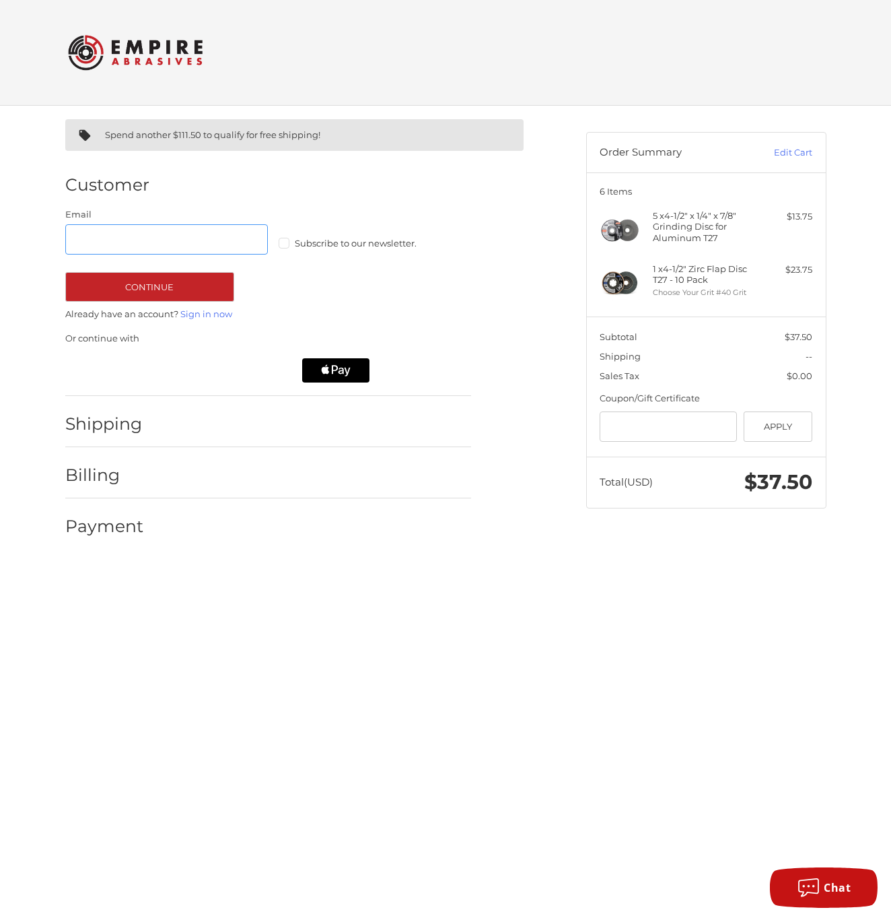
type input "**********"
click at [186, 287] on button "Continue" at bounding box center [149, 287] width 169 height 30
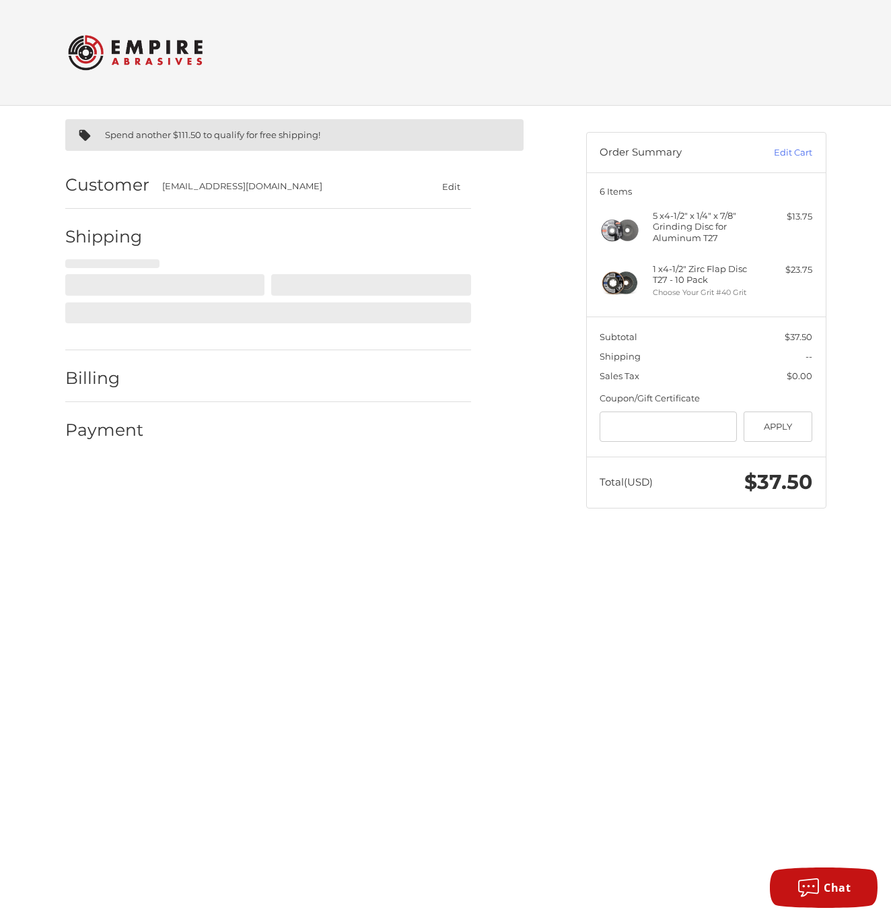
select select "**"
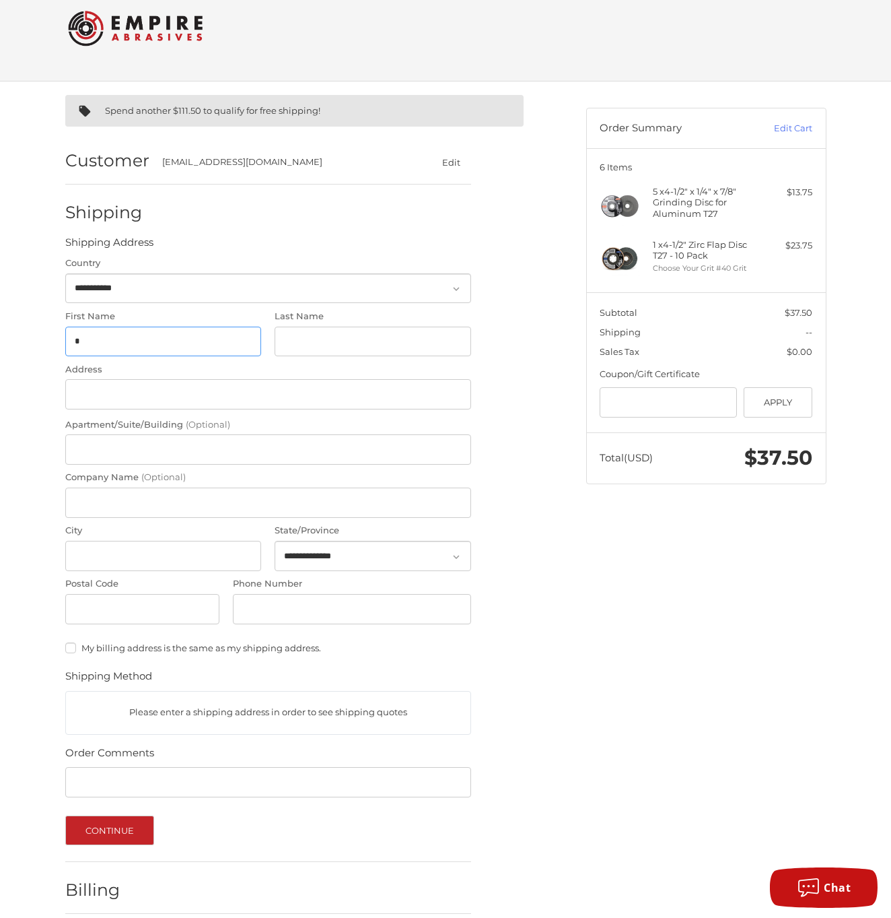
scroll to position [25, 0]
type input "*****"
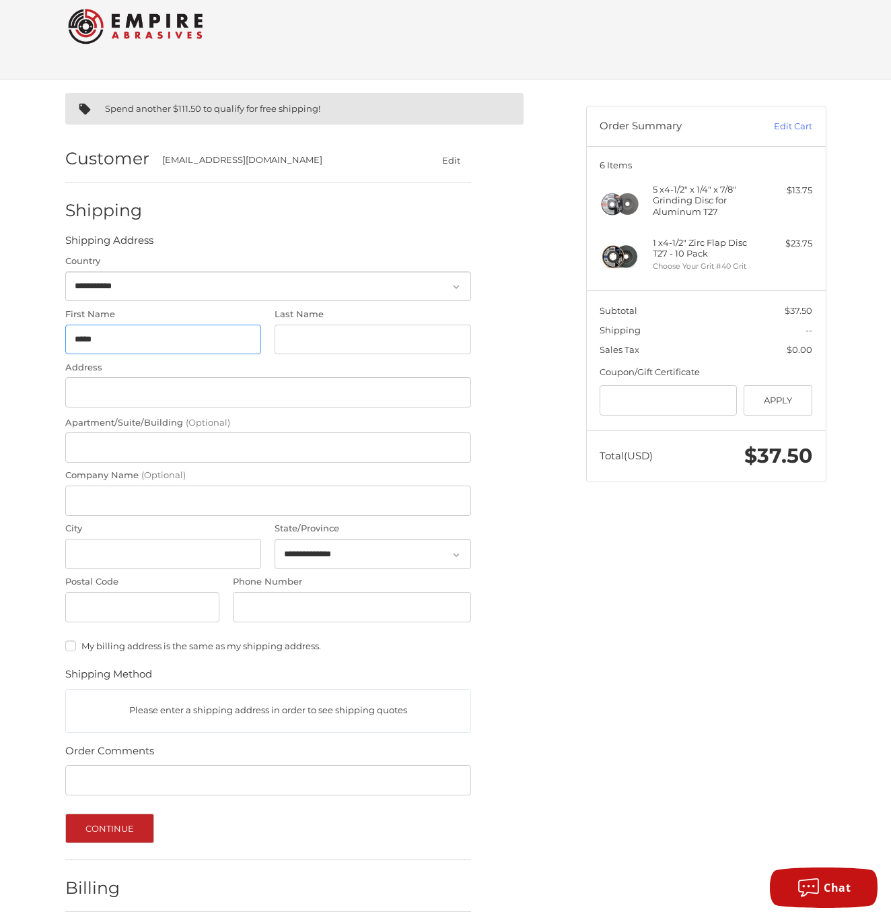
click at [239, 337] on input "*****" at bounding box center [163, 340] width 197 height 30
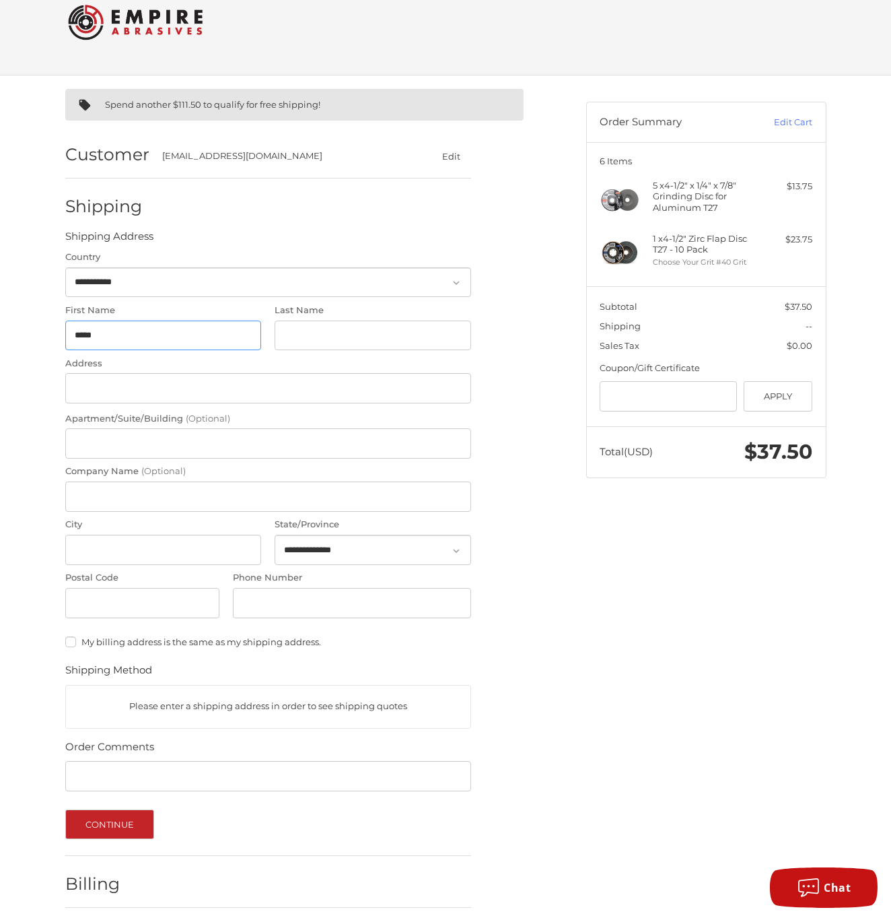
scroll to position [30, 0]
click at [239, 337] on input "*****" at bounding box center [163, 335] width 197 height 30
type input "*******"
type input "**********"
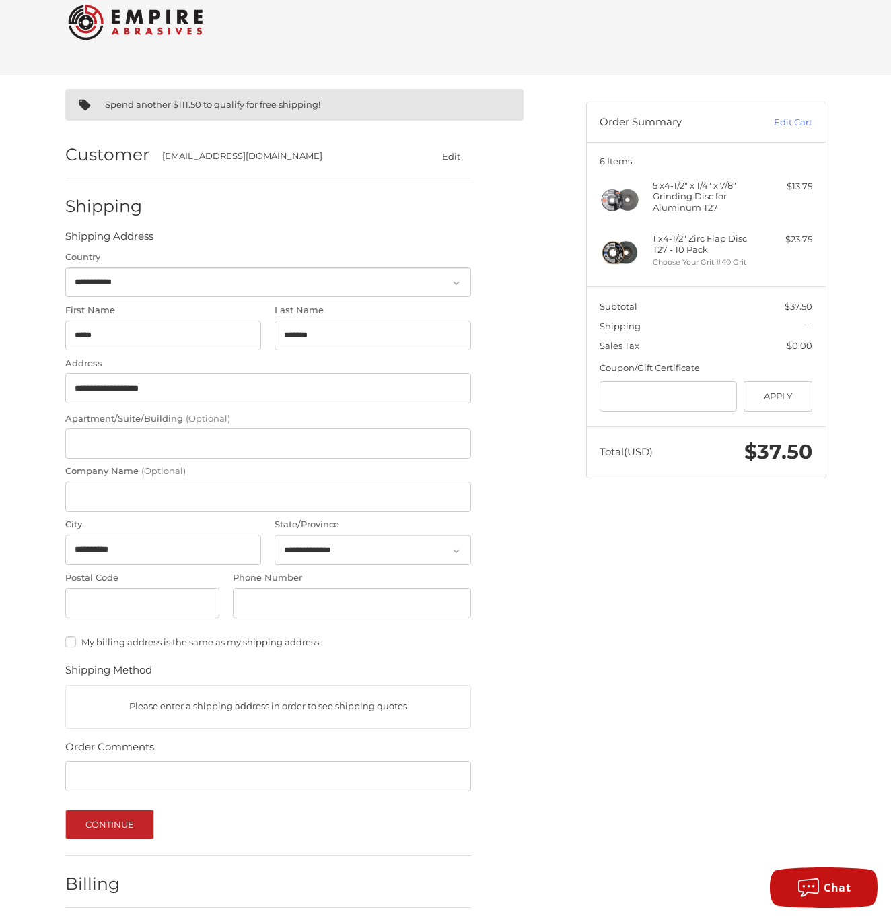
select select "**"
type input "*****"
click at [453, 601] on input "Phone Number" at bounding box center [352, 603] width 238 height 30
type input "**********"
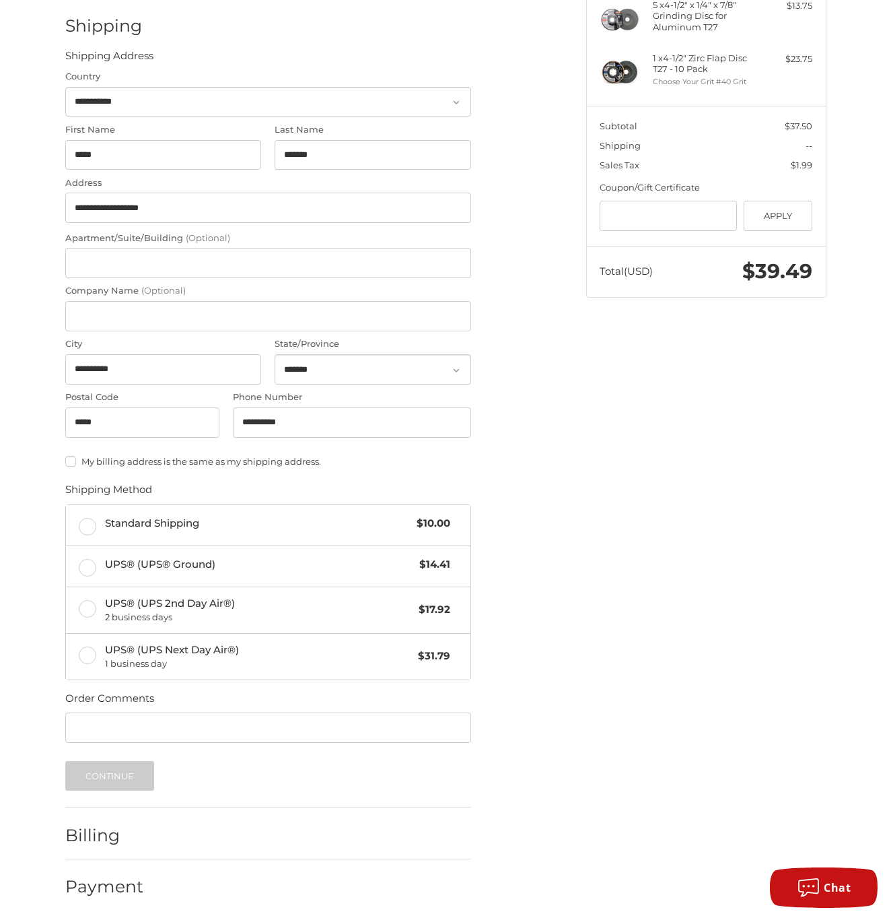
scroll to position [211, 0]
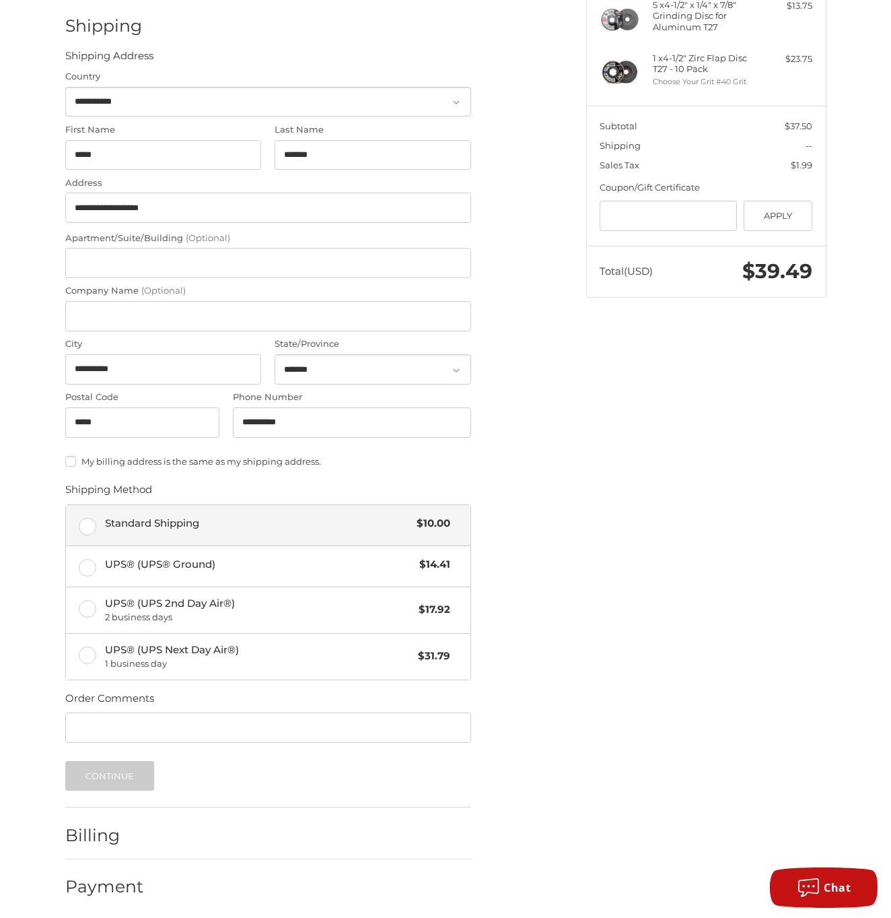
click at [90, 521] on label "Standard Shipping $10.00" at bounding box center [268, 525] width 405 height 40
click at [109, 767] on button "Continue" at bounding box center [110, 776] width 90 height 30
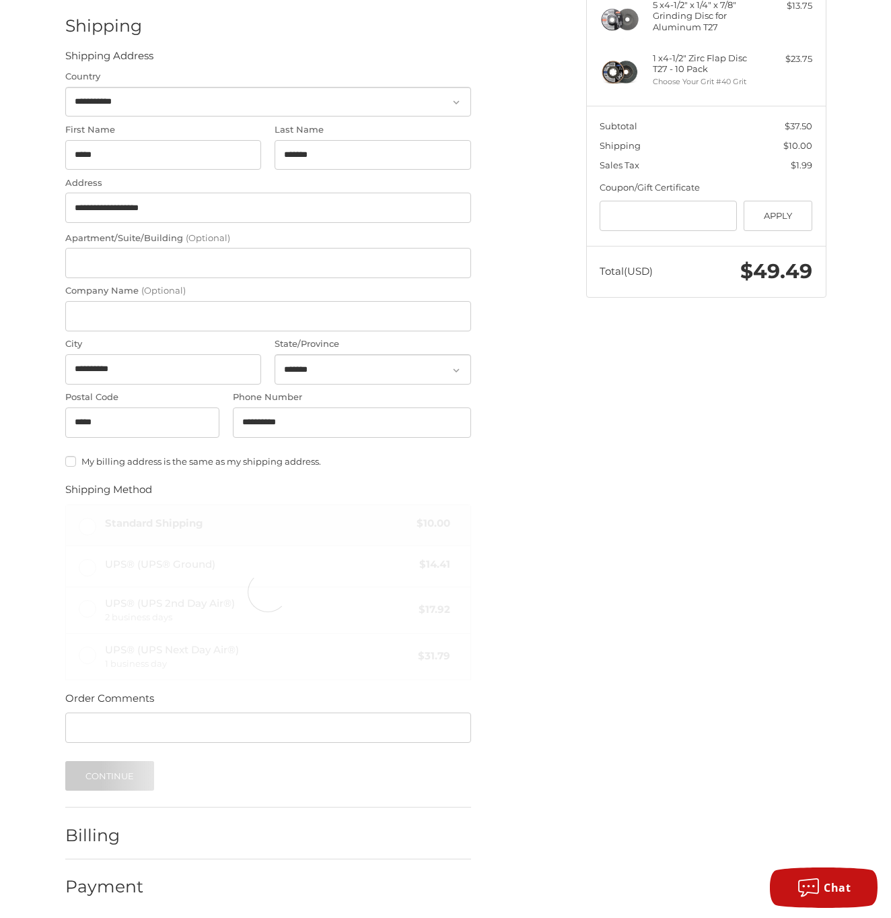
scroll to position [0, 0]
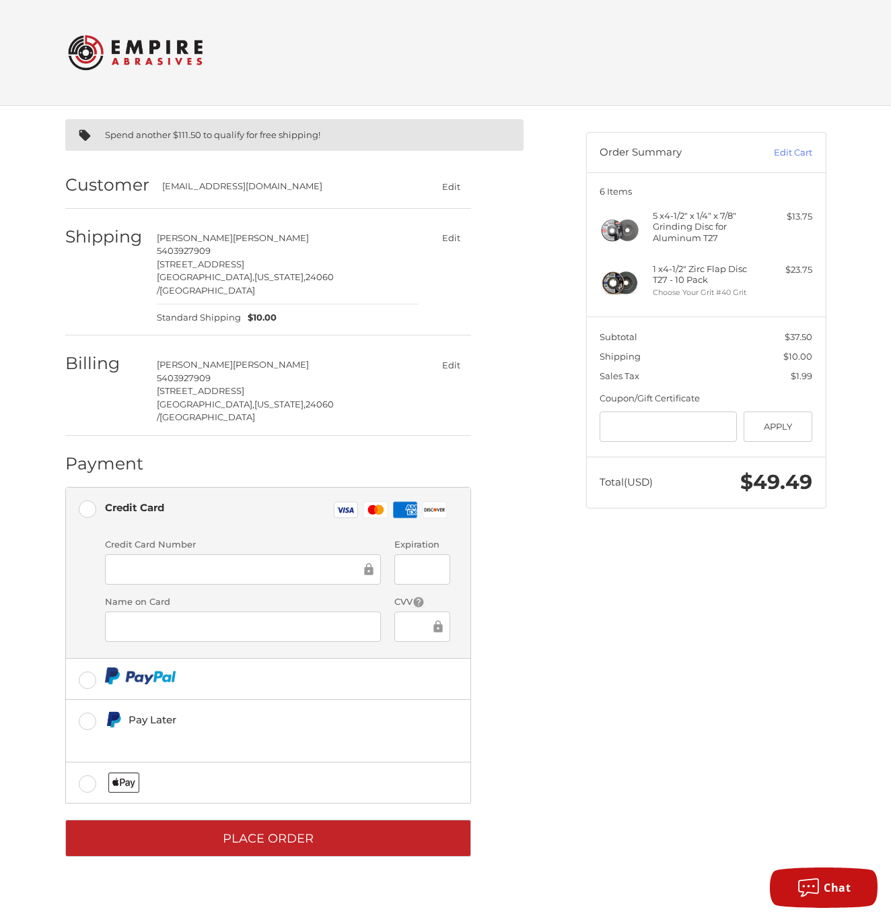
click at [408, 502] on rect at bounding box center [405, 510] width 24 height 17
click at [218, 554] on div at bounding box center [243, 569] width 276 height 30
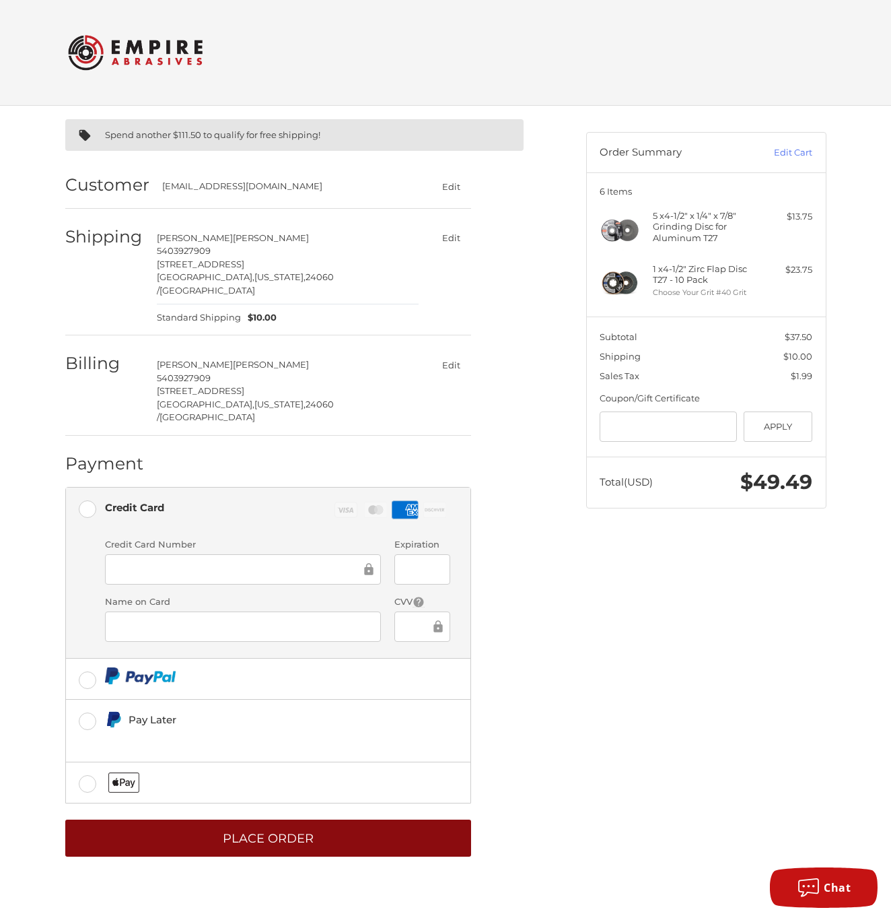
click at [324, 819] on button "Place Order" at bounding box center [268, 837] width 406 height 37
